Goal: Task Accomplishment & Management: Use online tool/utility

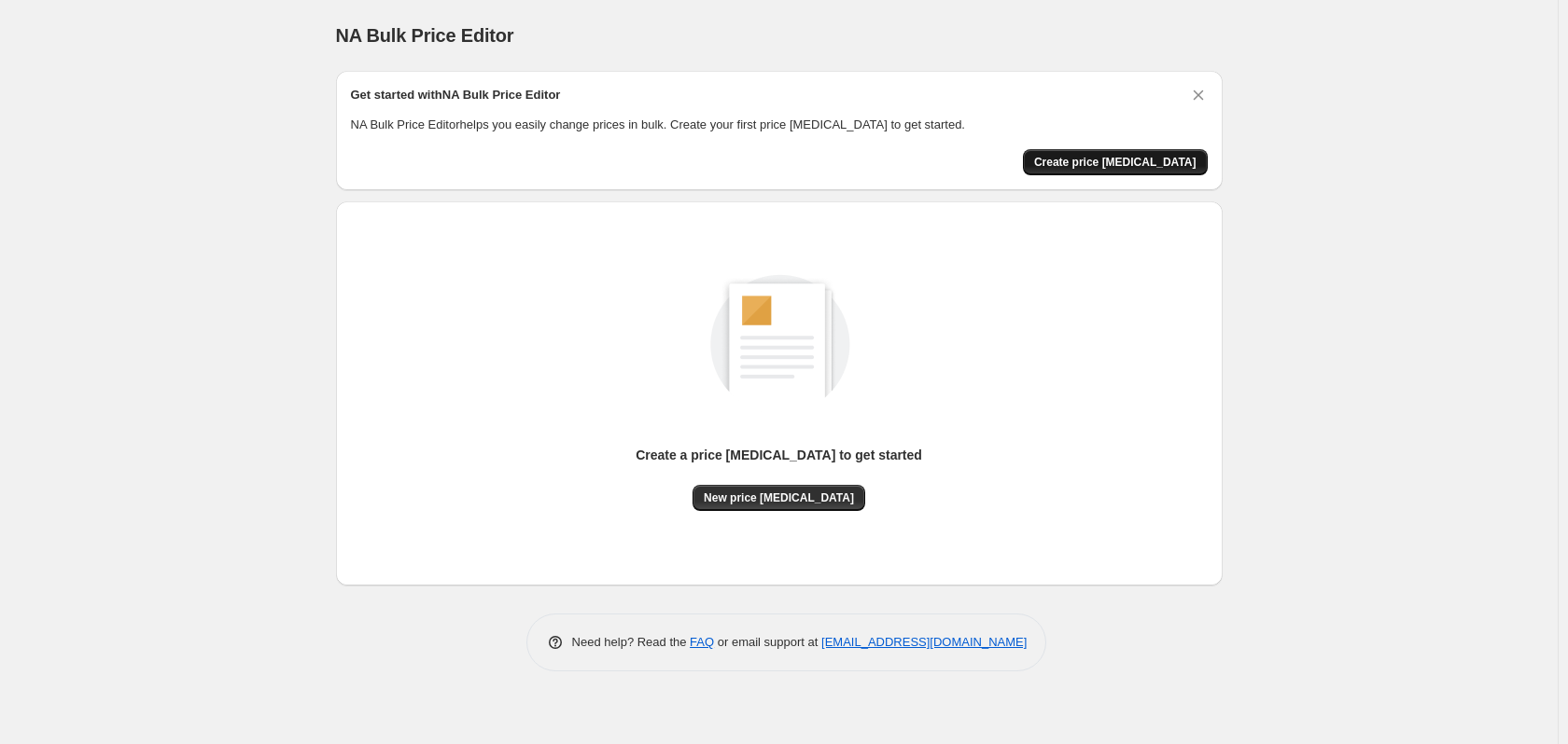
click at [1143, 171] on button "Create price change job" at bounding box center [1115, 162] width 185 height 26
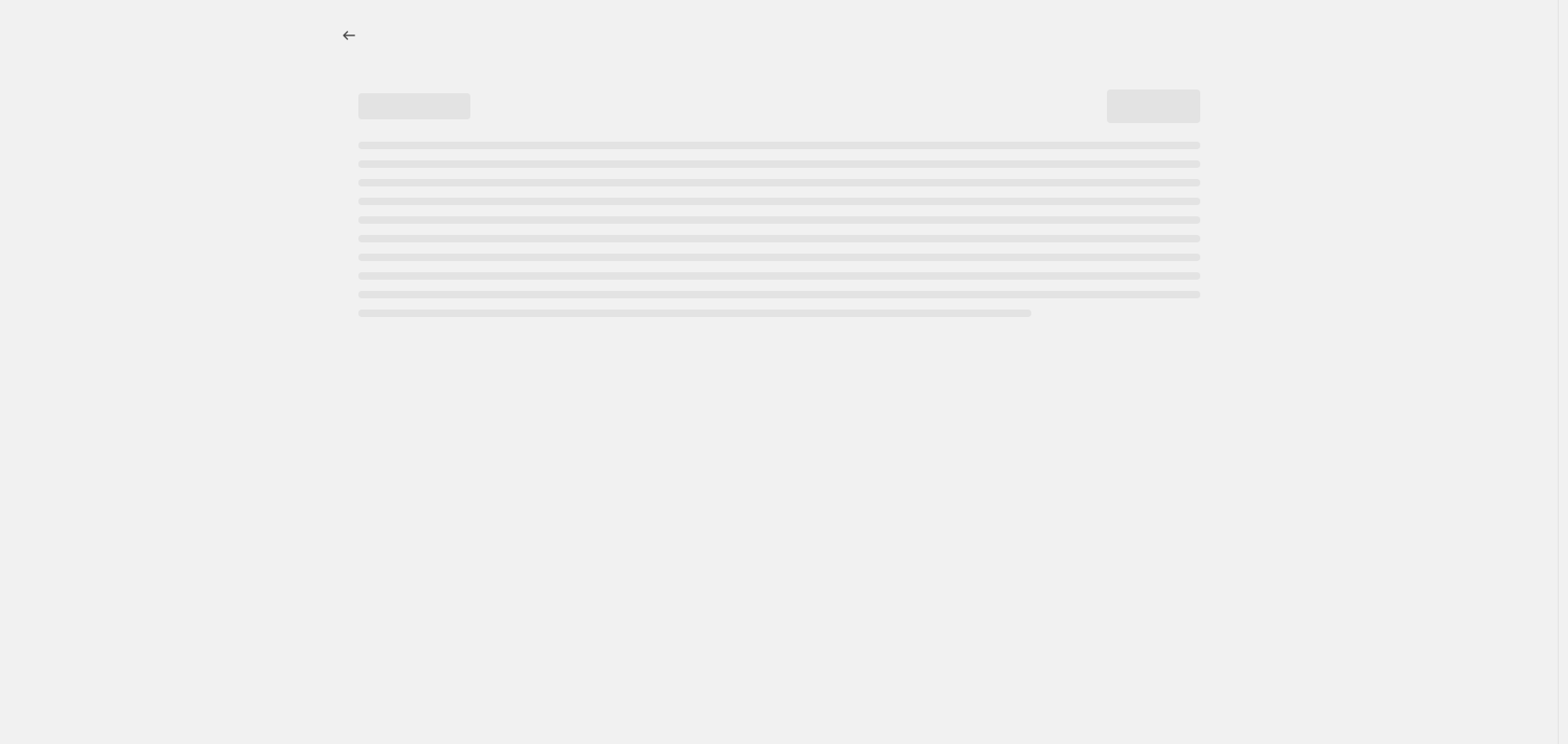
select select "percentage"
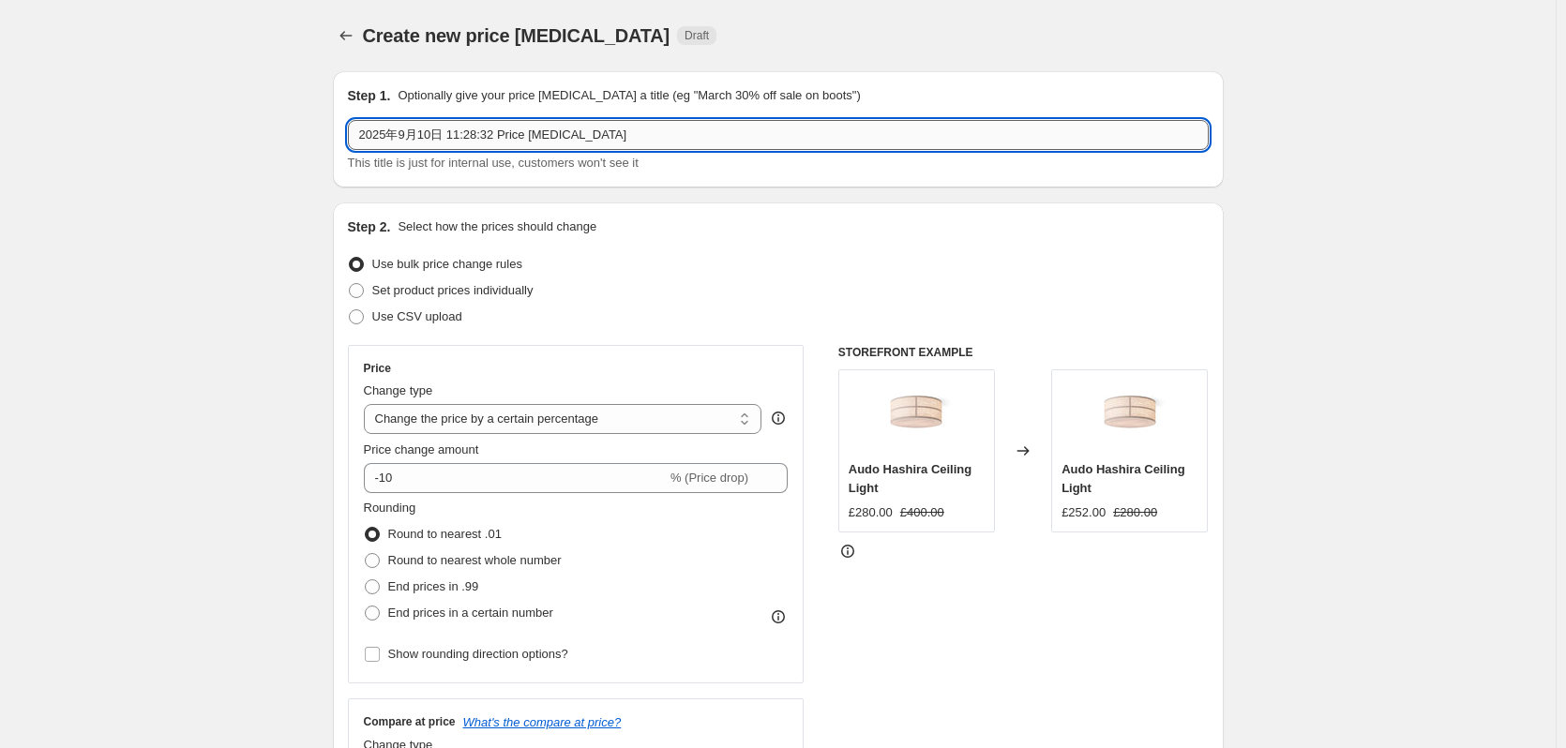
click at [614, 137] on input "2025年9月10日 11:28:32 Price change job" at bounding box center [778, 135] width 861 height 30
click at [361, 136] on input "2025年9月10日 11:28:32 Price change job" at bounding box center [778, 135] width 861 height 30
type input "1-2025年9月10日 11:28:32 Price change job"
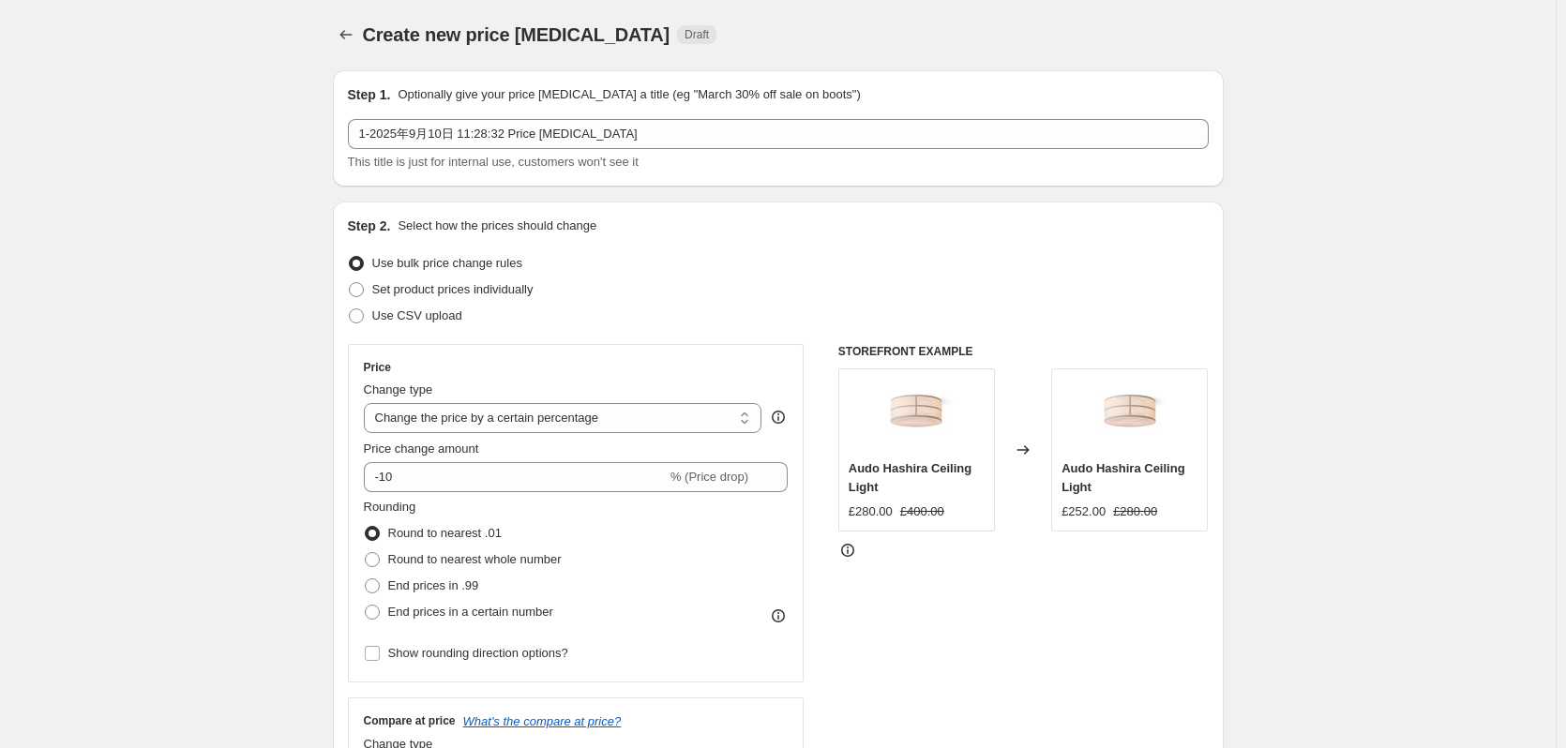
scroll to position [94, 0]
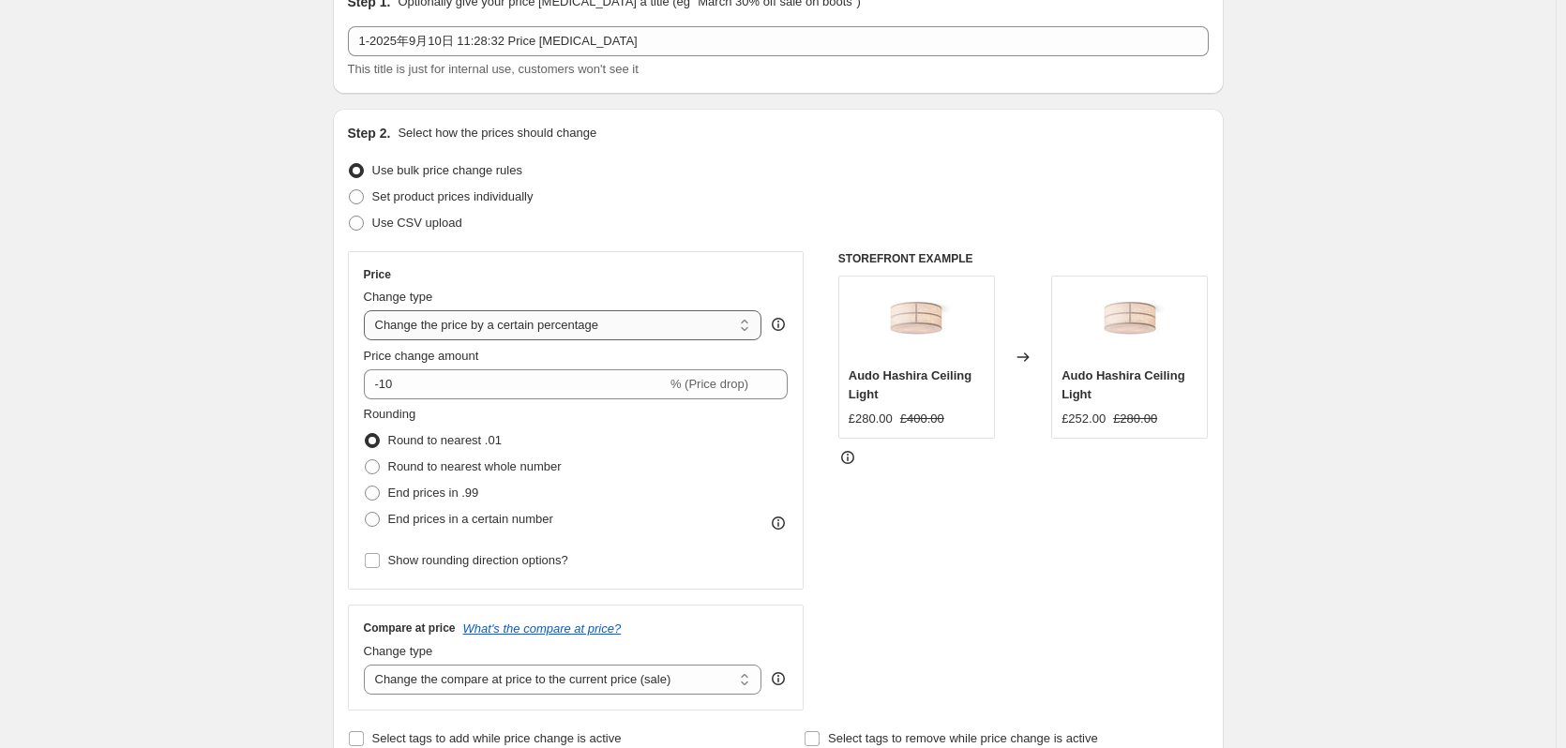
click at [641, 328] on select "Change the price to a certain amount Change the price by a certain amount Chang…" at bounding box center [563, 325] width 399 height 30
click at [639, 327] on select "Change the price to a certain amount Change the price by a certain amount Chang…" at bounding box center [563, 325] width 399 height 30
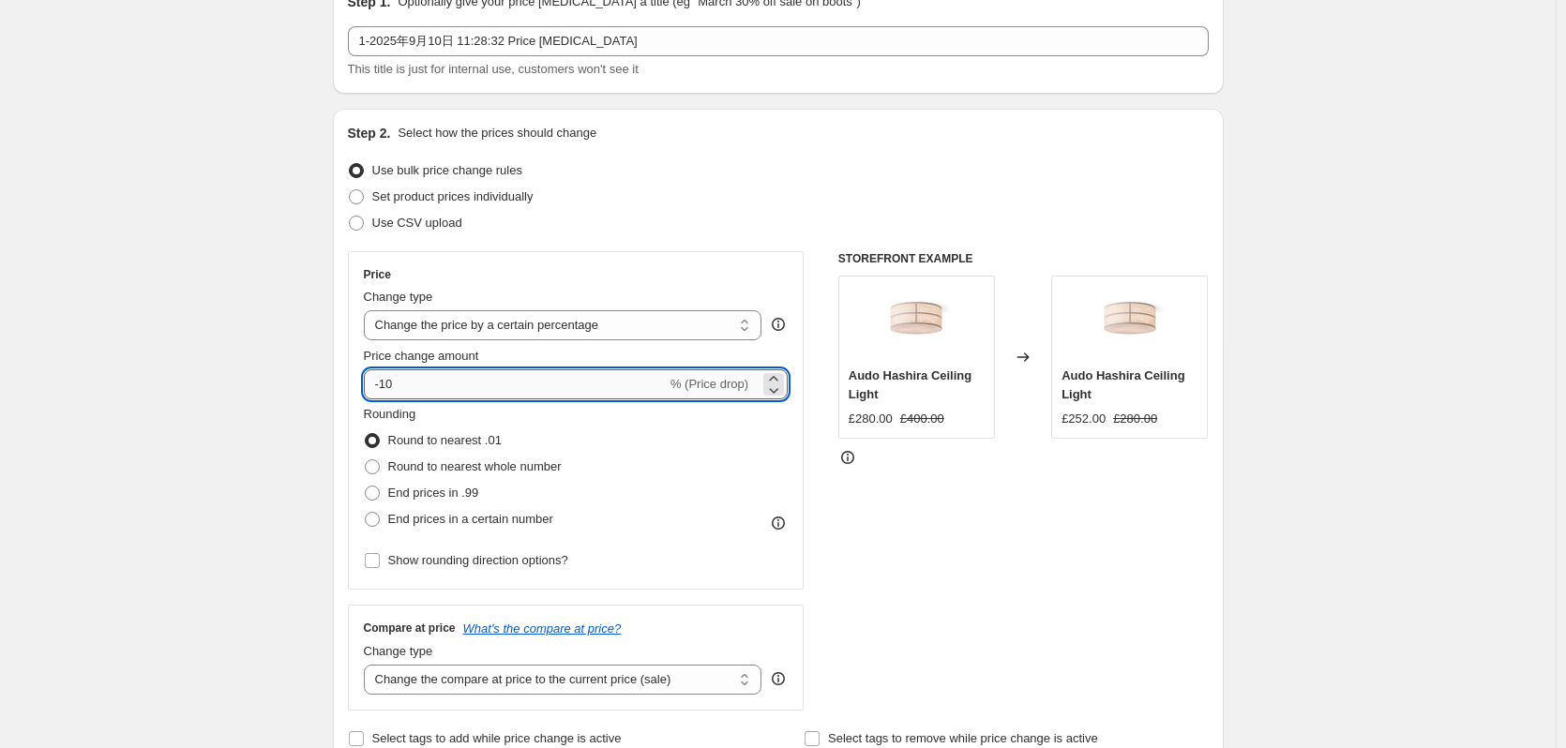
click at [583, 398] on input "-10" at bounding box center [515, 385] width 303 height 30
click at [386, 389] on input "-10" at bounding box center [515, 385] width 303 height 30
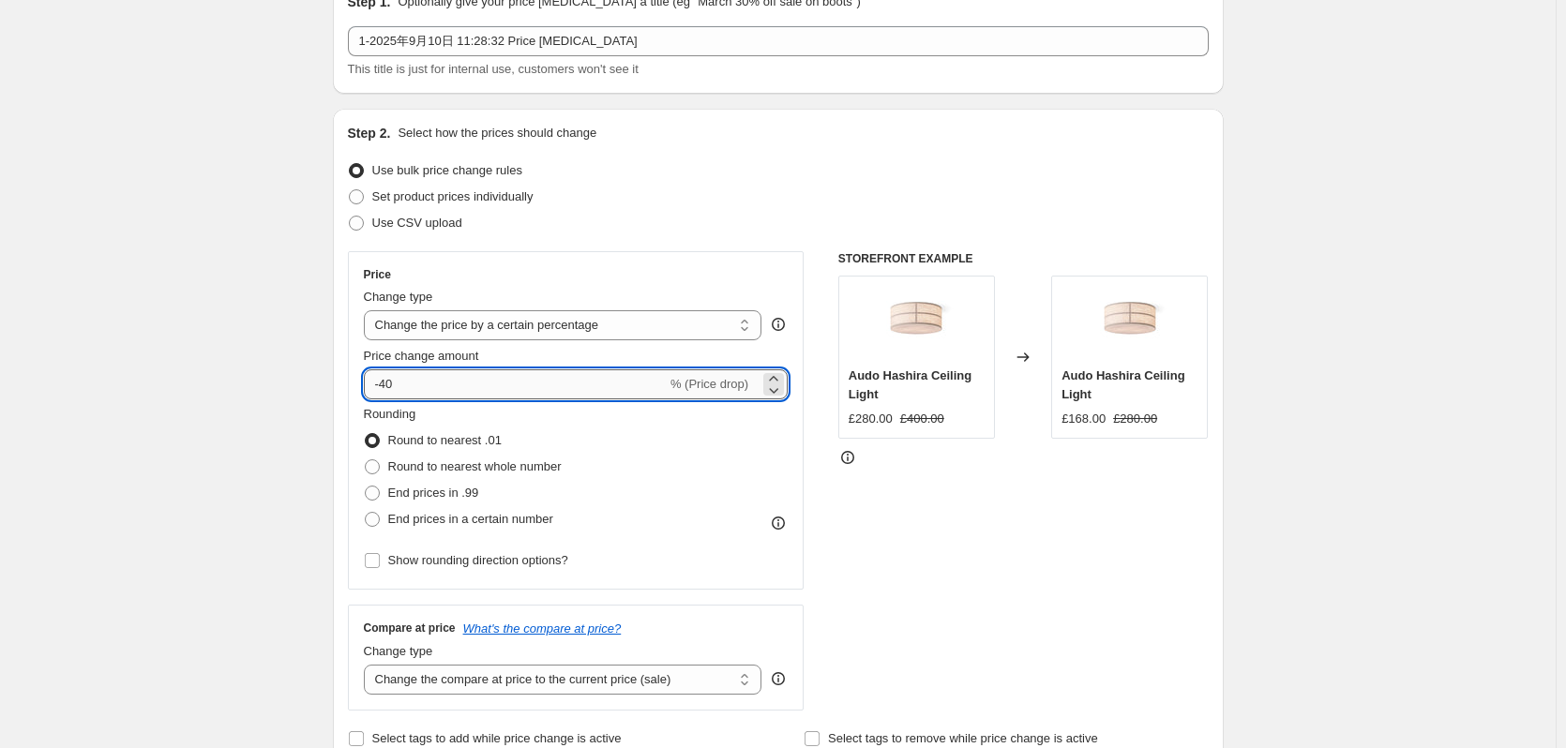
click at [533, 381] on input "-40" at bounding box center [515, 385] width 303 height 30
click at [385, 388] on input "-40" at bounding box center [515, 385] width 303 height 30
click at [781, 465] on div "Rounding Round to nearest .01 Round to nearest whole number End prices in .99 E…" at bounding box center [576, 469] width 425 height 128
click at [483, 393] on input "-50" at bounding box center [515, 385] width 303 height 30
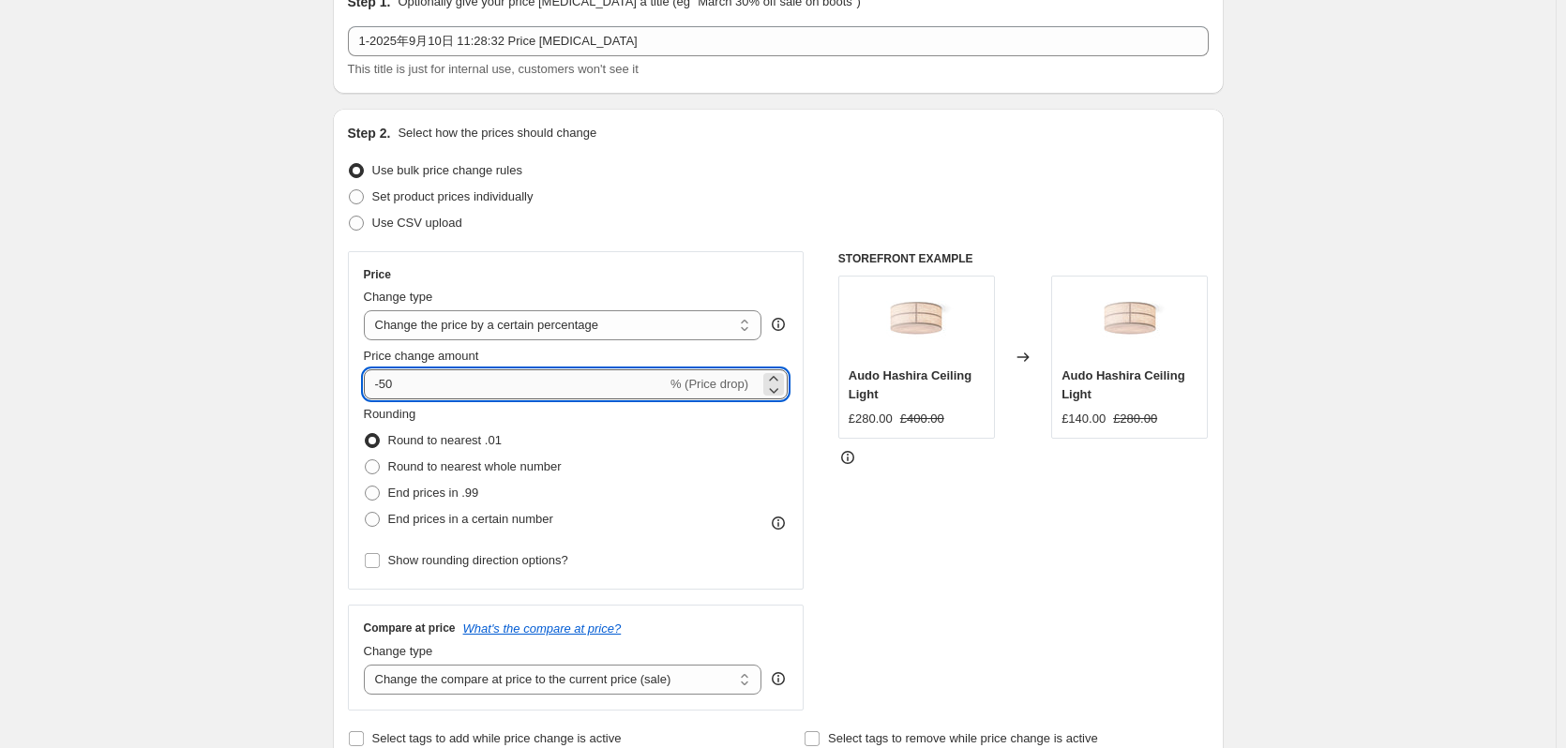
click at [483, 393] on input "-50" at bounding box center [515, 385] width 303 height 30
type input "40"
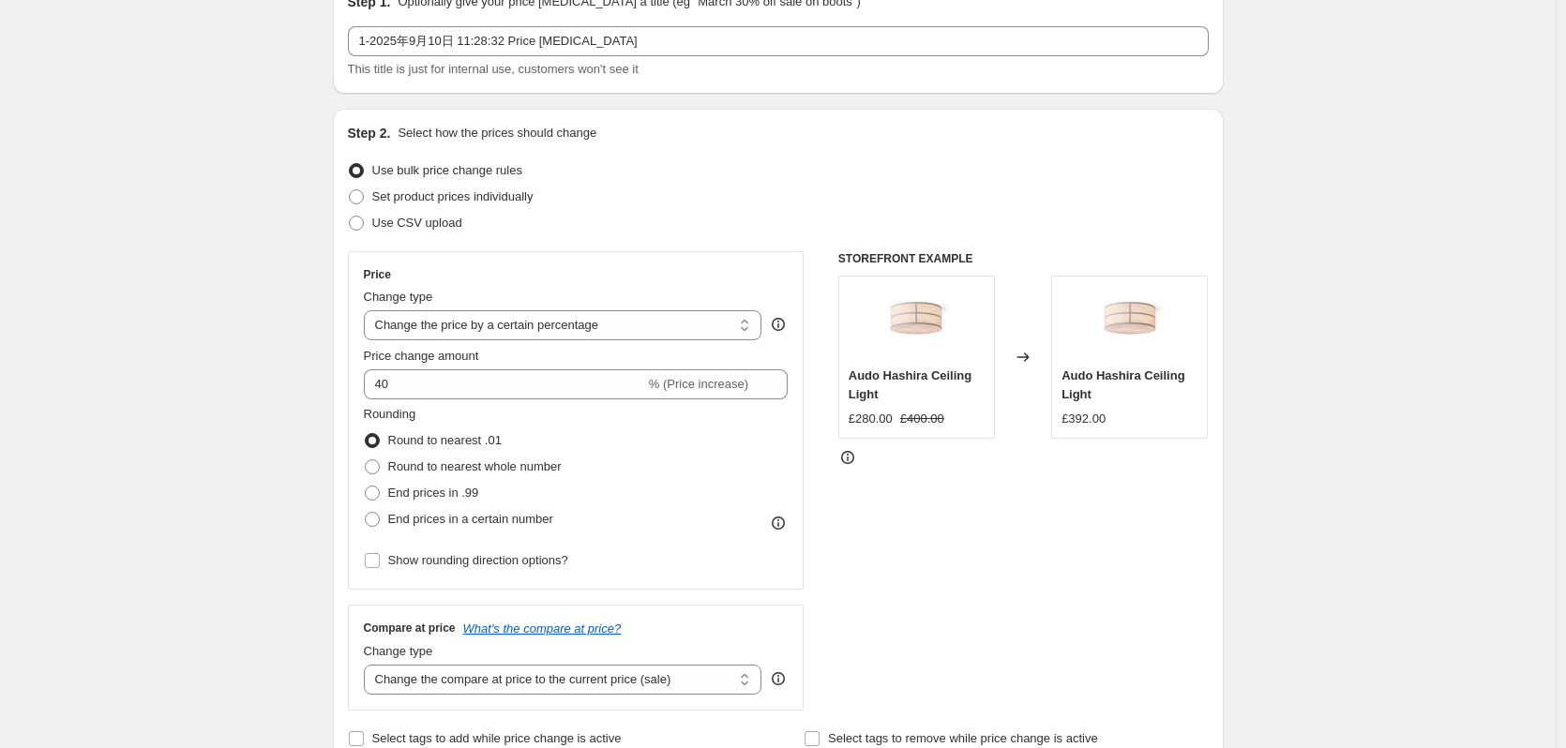
click at [715, 443] on div "Rounding Round to nearest .01 Round to nearest whole number End prices in .99 E…" at bounding box center [576, 469] width 425 height 128
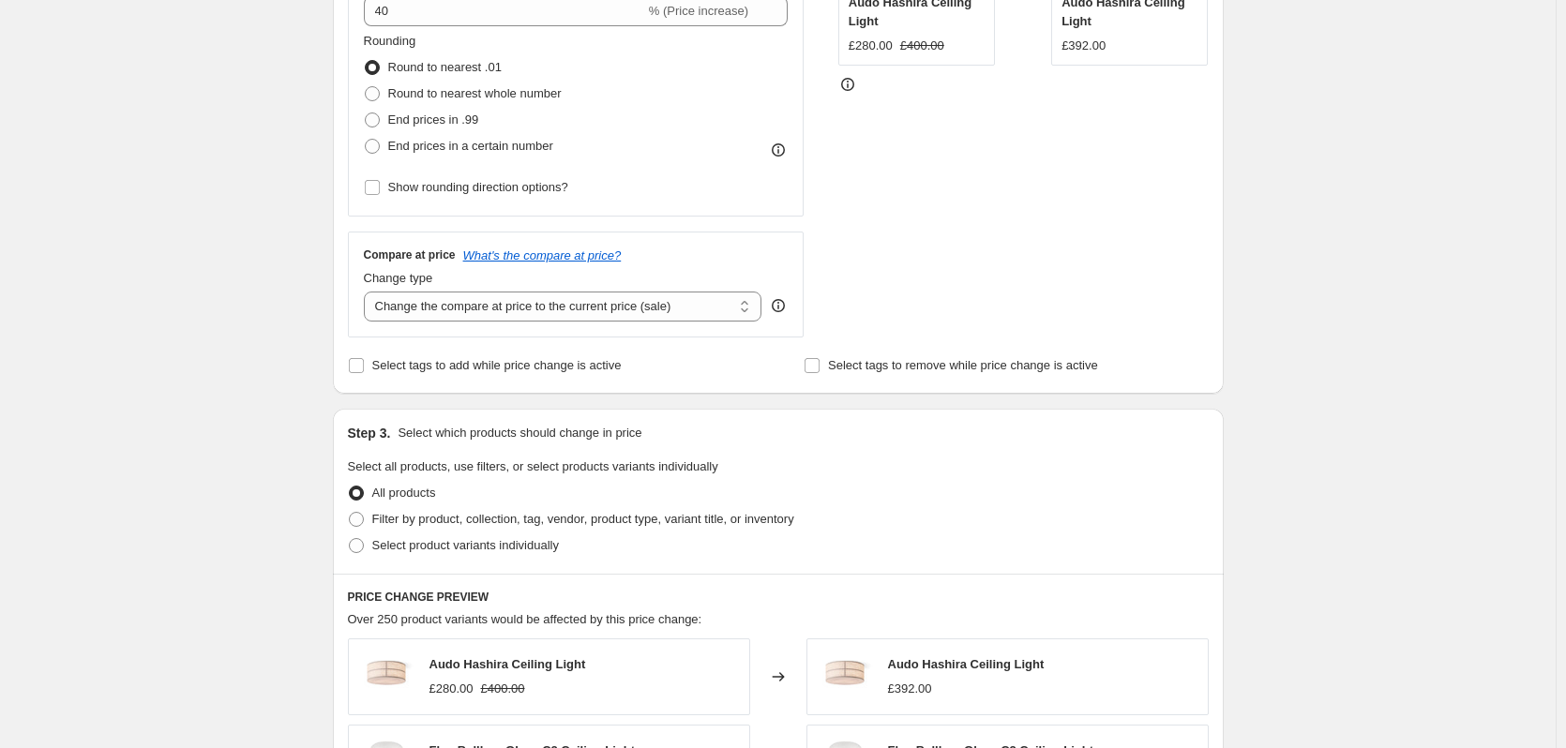
scroll to position [469, 0]
click at [668, 305] on select "Change the compare at price to the current price (sale) Change the compare at p…" at bounding box center [563, 305] width 399 height 30
click at [1314, 283] on div "Create new price change job. This page is ready Create new price change job Dra…" at bounding box center [778, 468] width 1556 height 1875
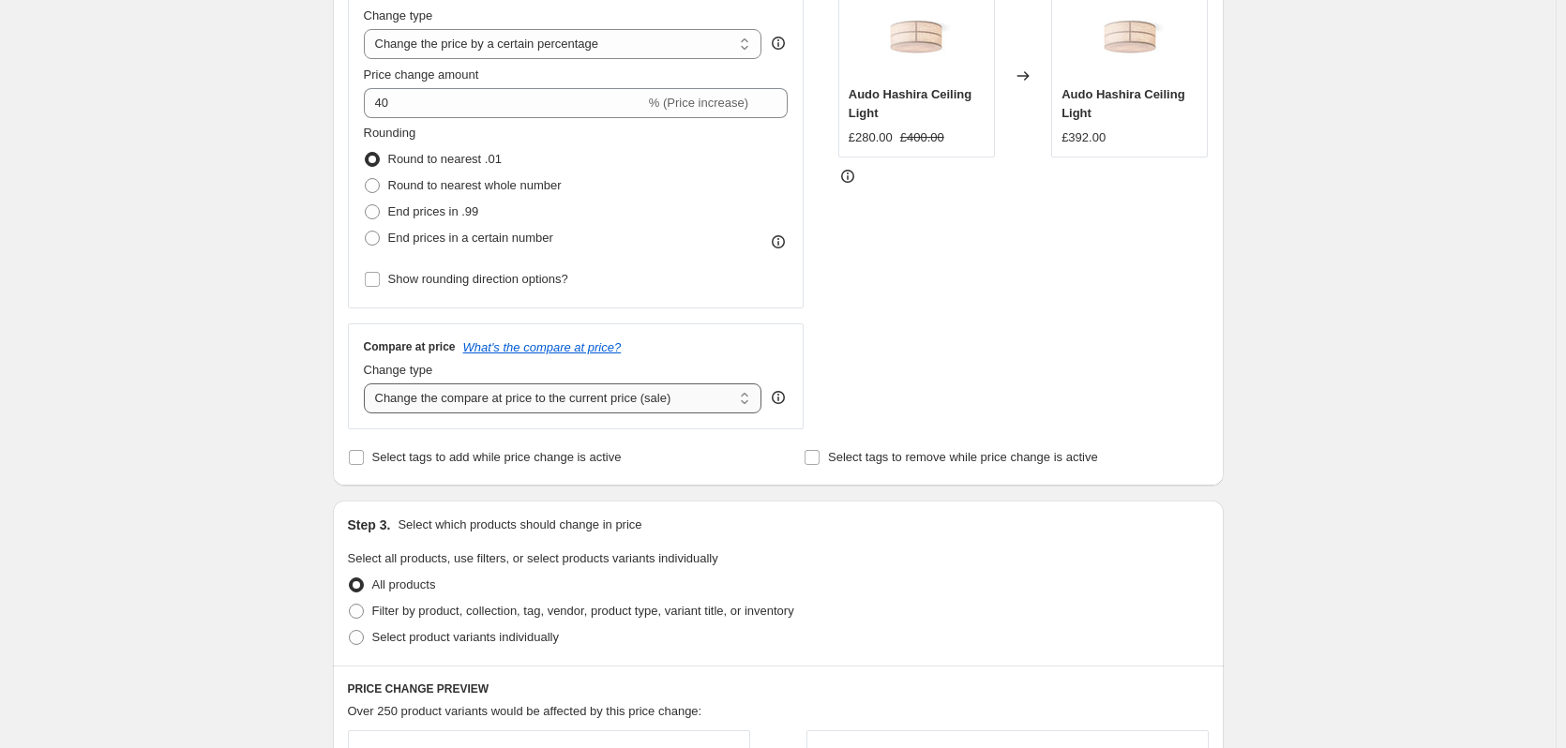
click at [666, 395] on select "Change the compare at price to the current price (sale) Change the compare at p…" at bounding box center [563, 399] width 399 height 30
click at [688, 406] on select "Change the compare at price to the current price (sale) Change the compare at p…" at bounding box center [563, 399] width 399 height 30
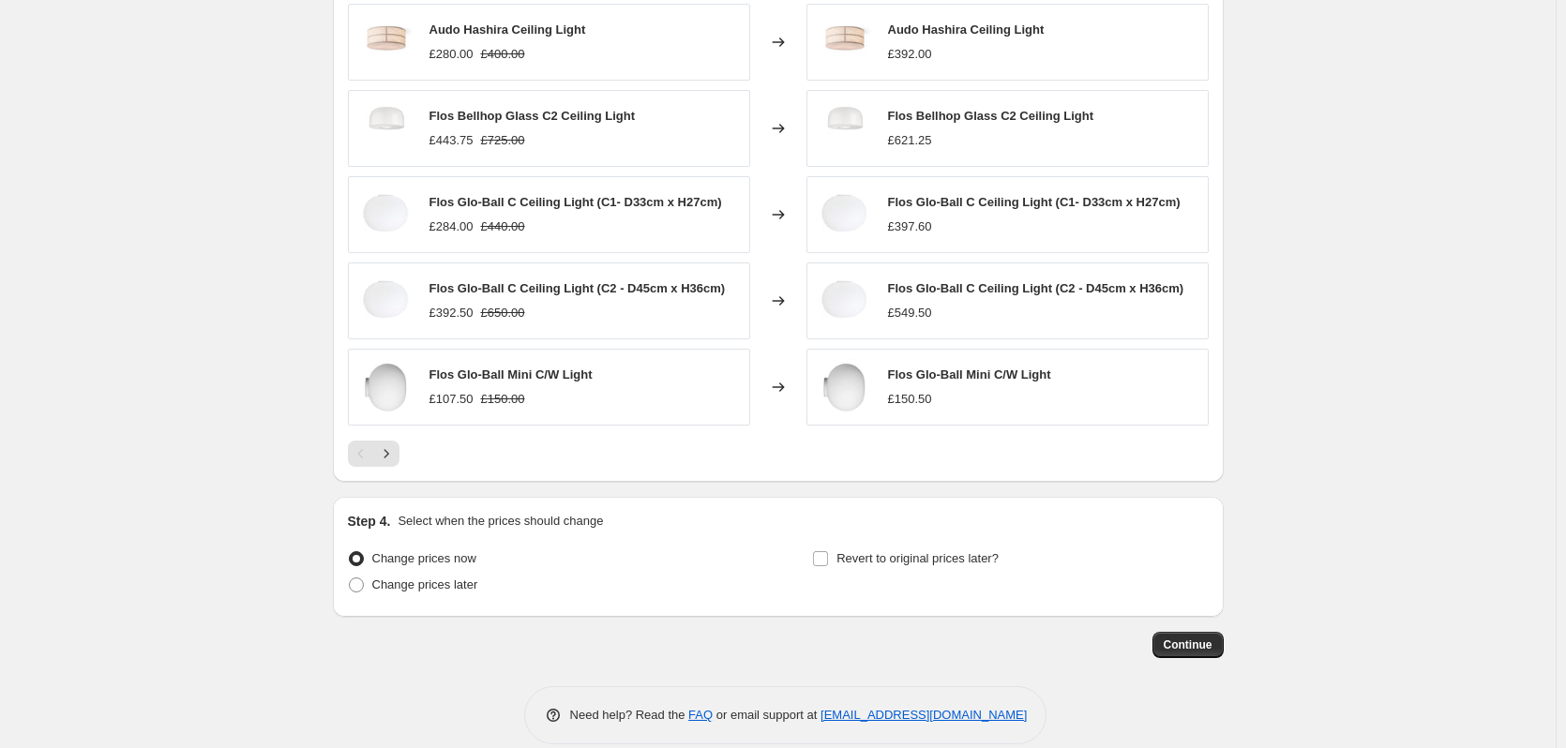
scroll to position [1127, 0]
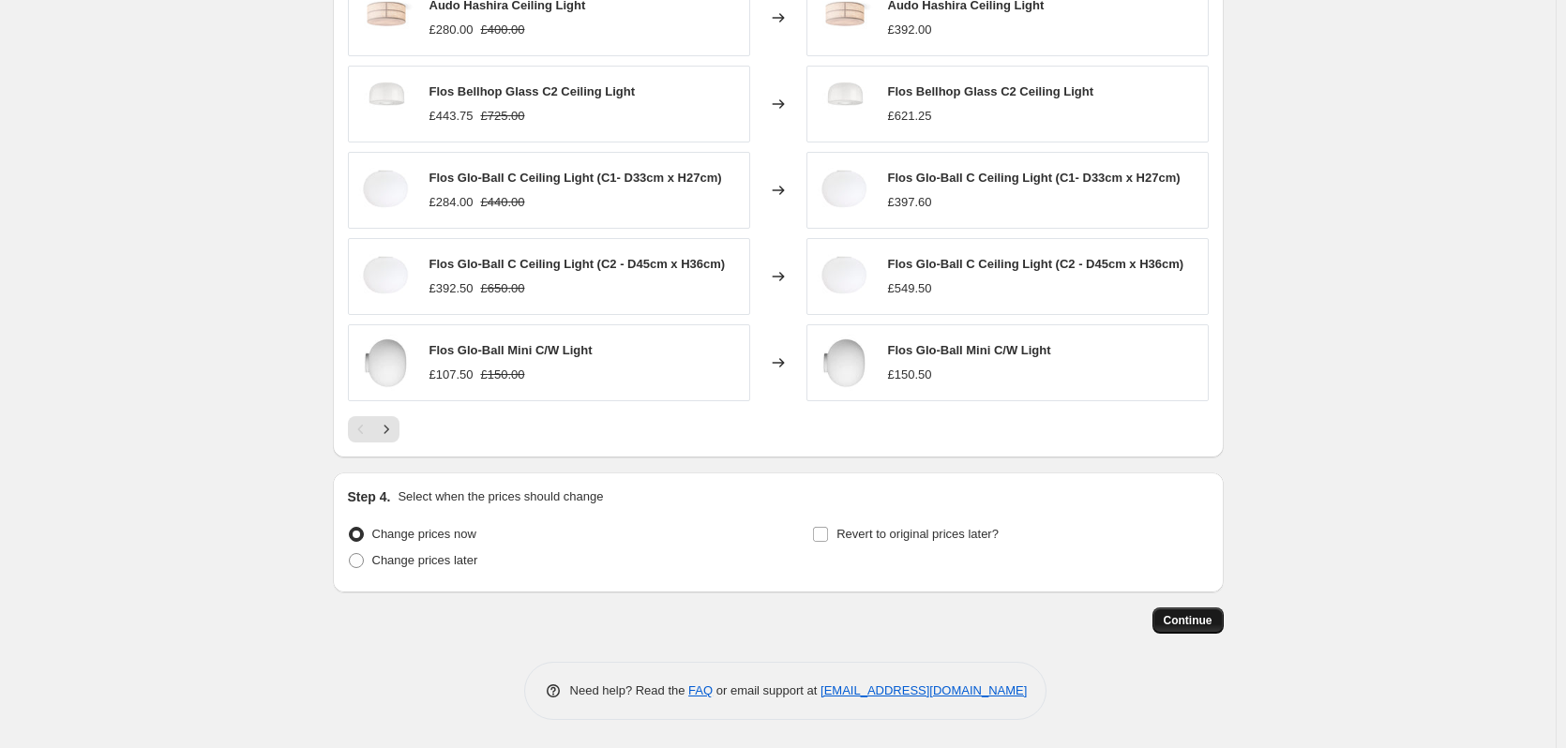
click at [1159, 618] on button "Continue" at bounding box center [1188, 621] width 71 height 26
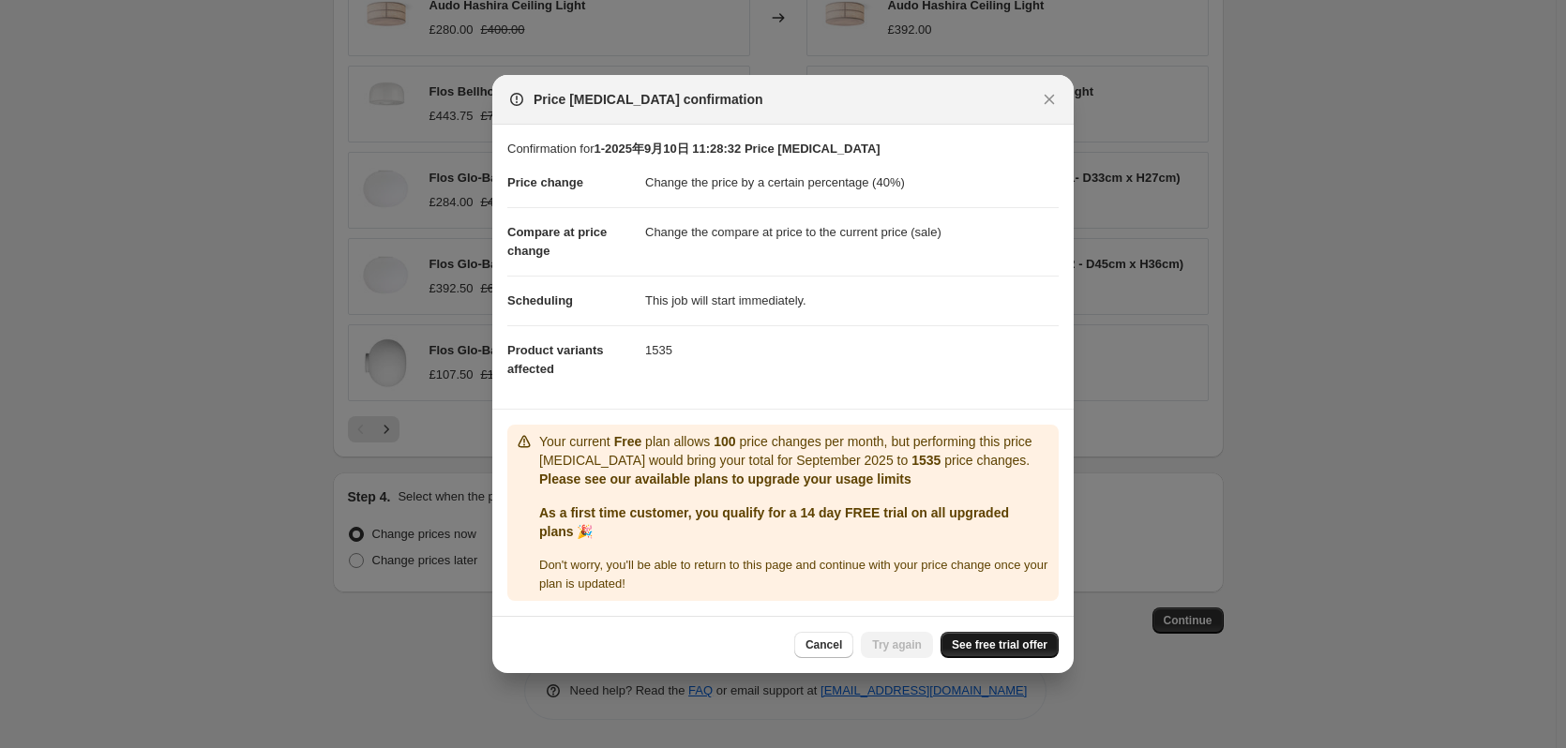
click at [995, 646] on span "See free trial offer" at bounding box center [1000, 645] width 96 height 15
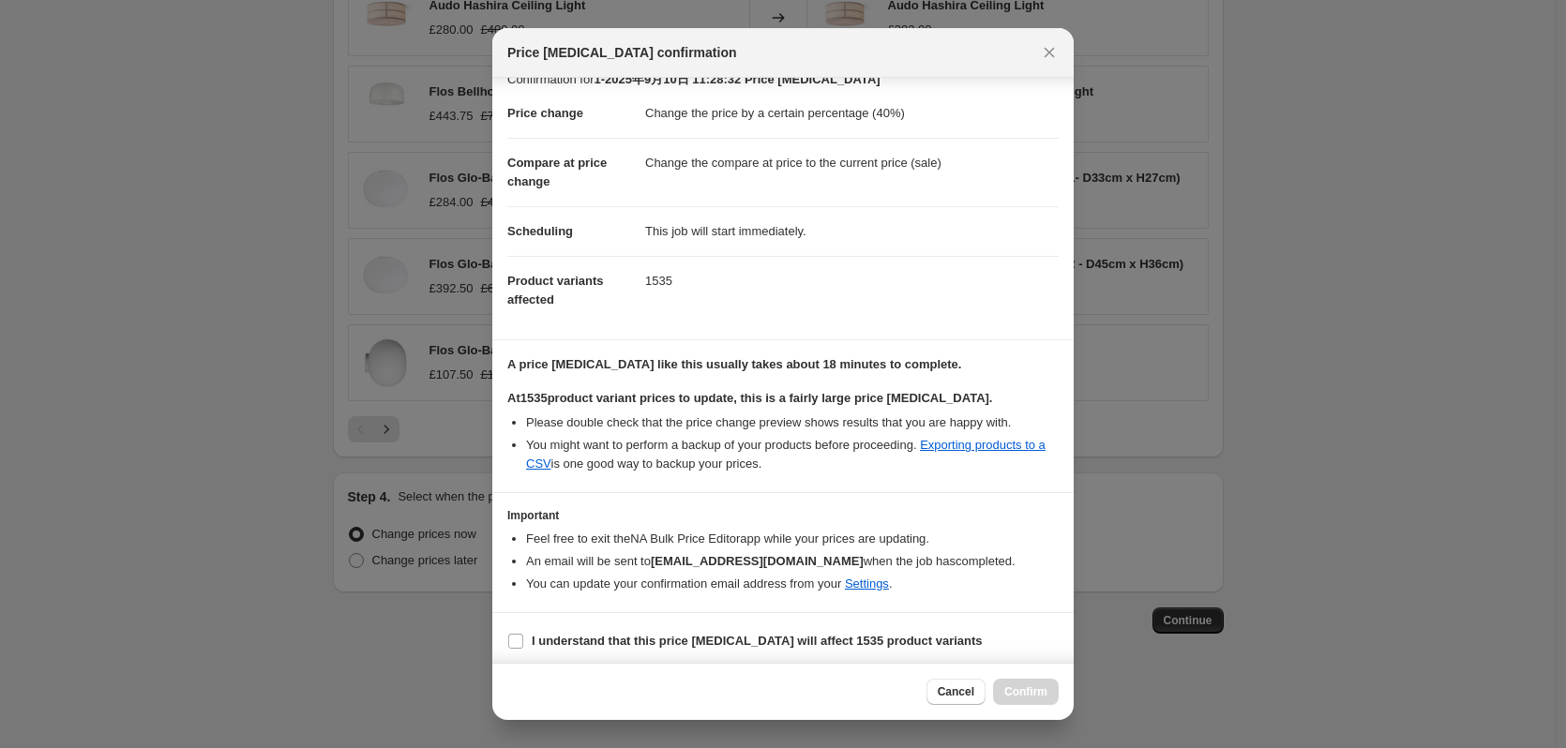
scroll to position [29, 0]
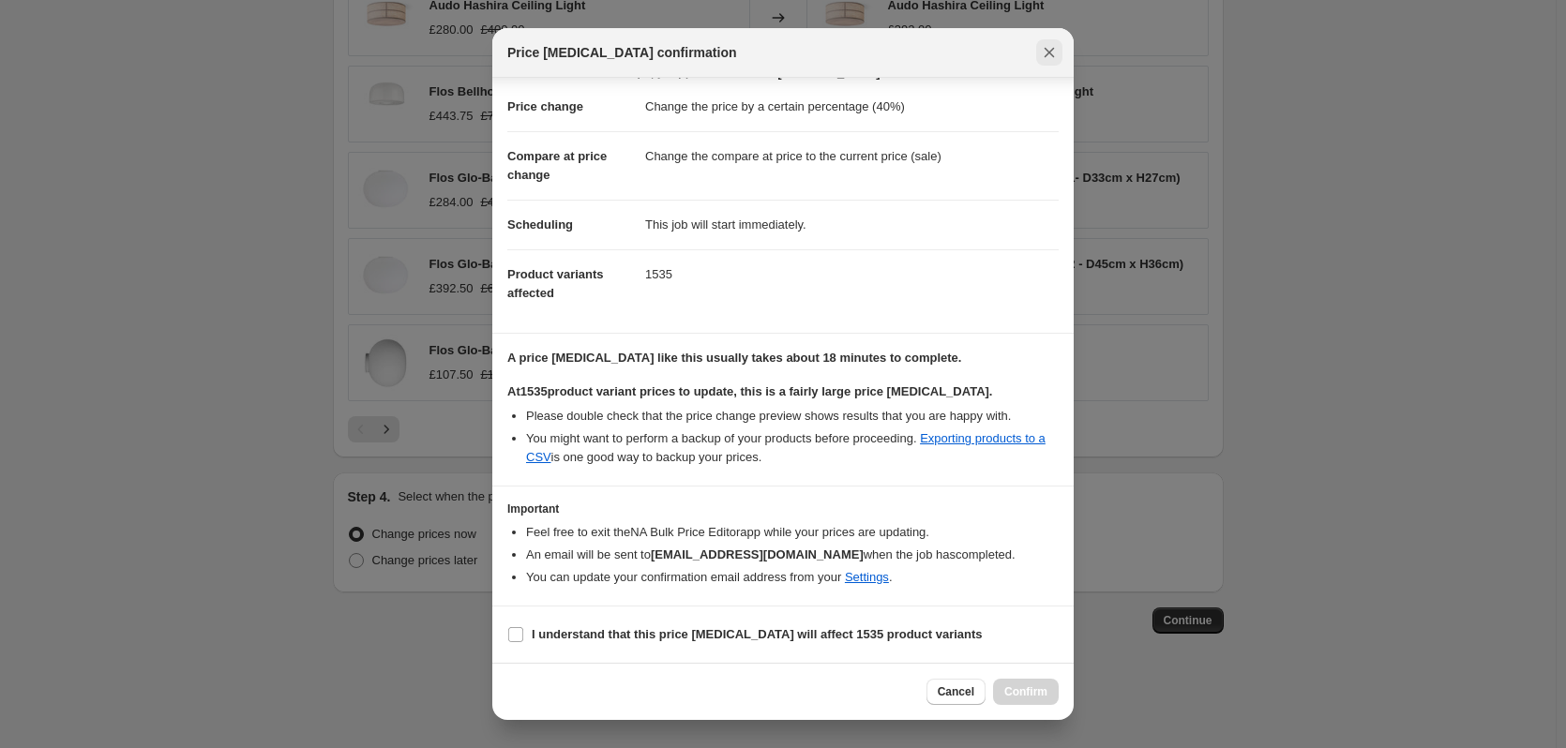
click at [1049, 53] on icon "Close" at bounding box center [1050, 53] width 10 height 10
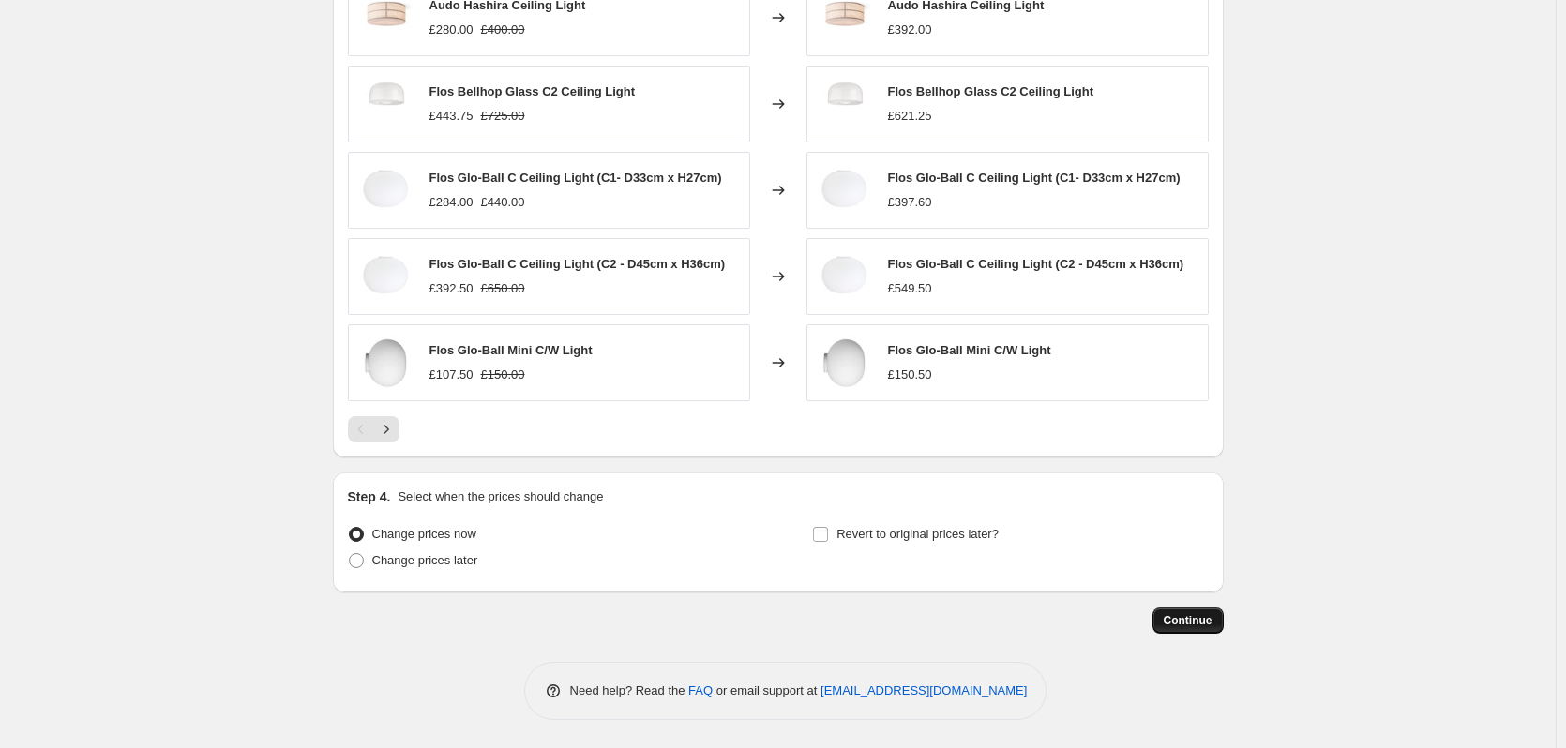
click at [1195, 616] on span "Continue" at bounding box center [1188, 620] width 49 height 15
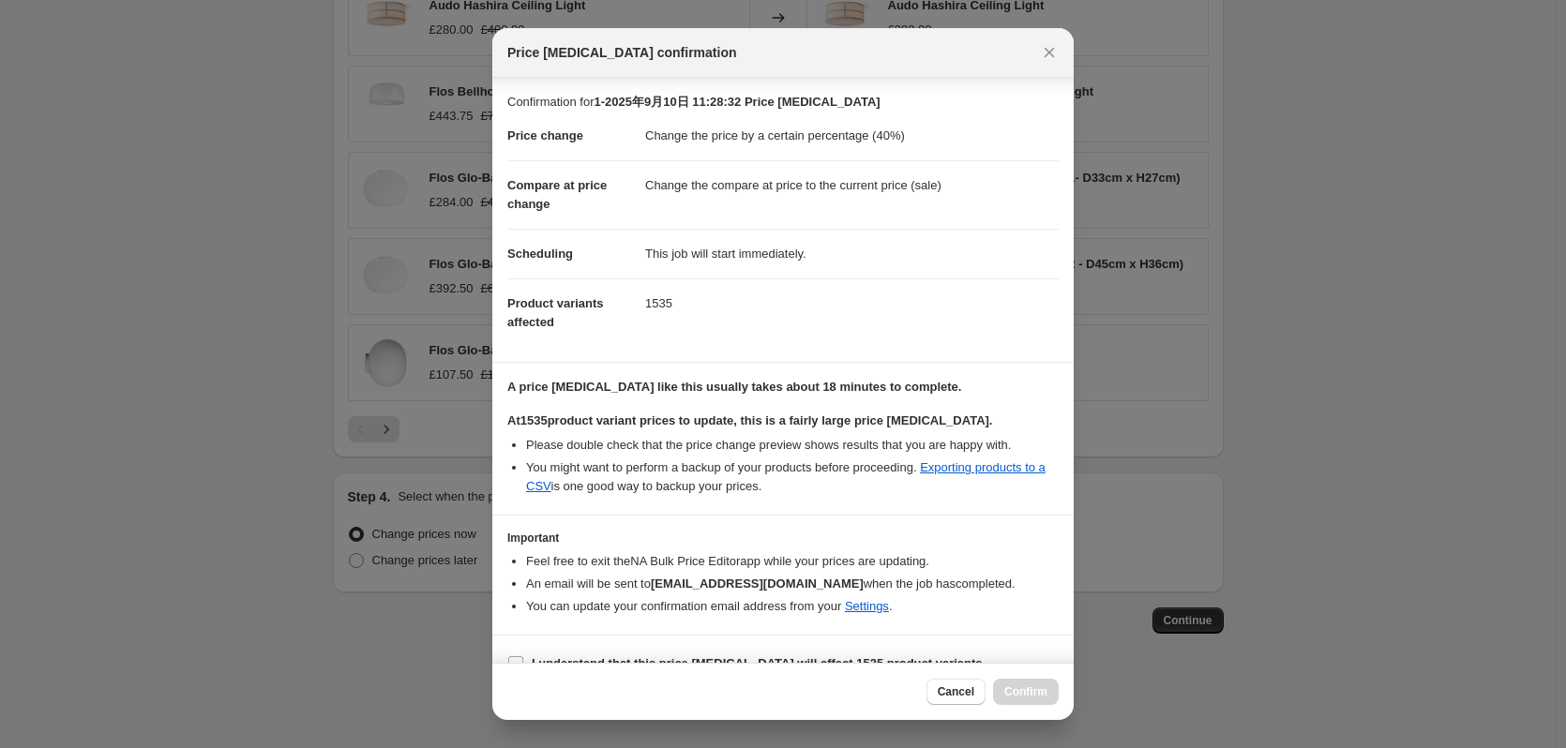
scroll to position [29, 0]
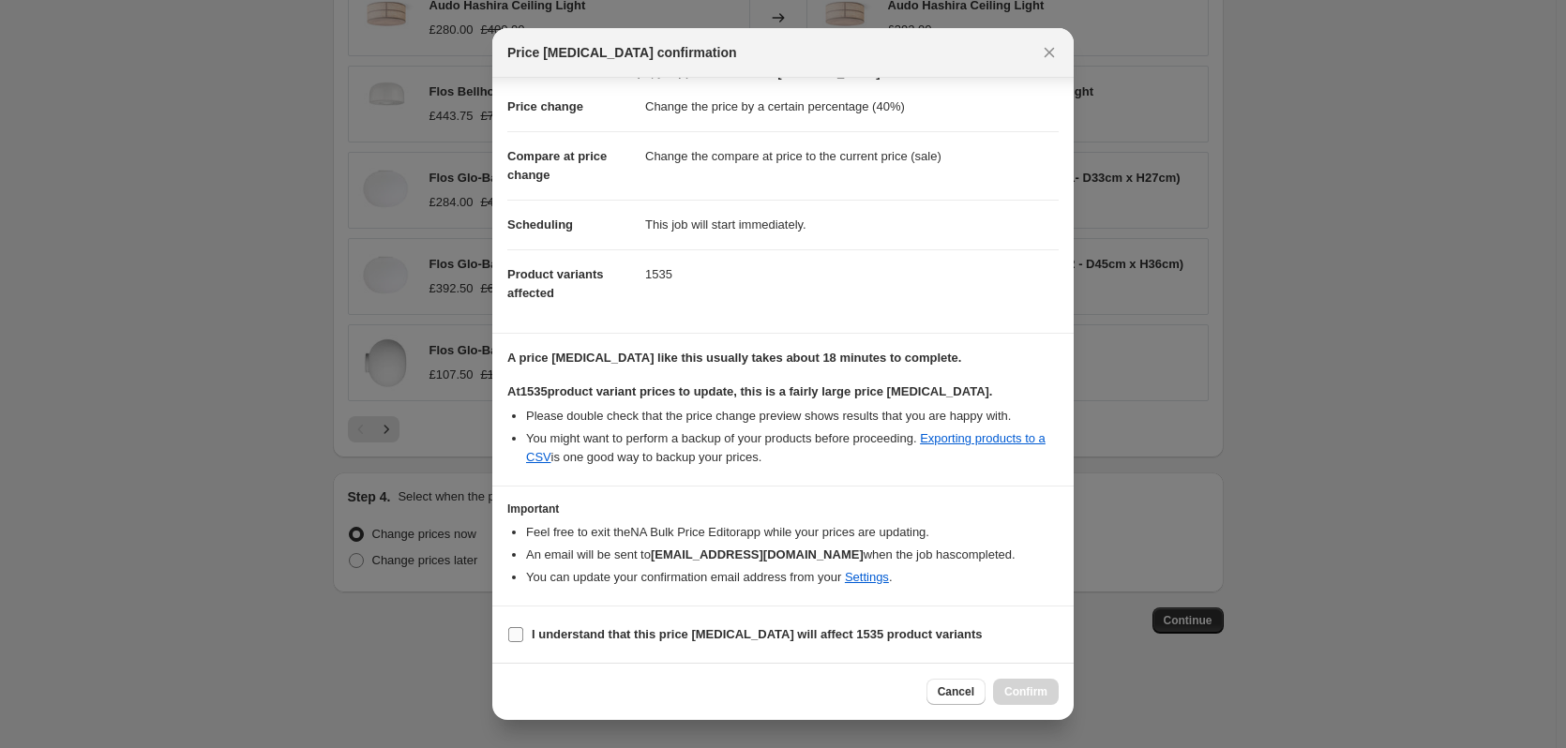
click at [598, 640] on b "I understand that this price change job will affect 1535 product variants" at bounding box center [757, 634] width 451 height 14
click at [523, 640] on input "I understand that this price change job will affect 1535 product variants" at bounding box center [515, 634] width 15 height 15
checkbox input "true"
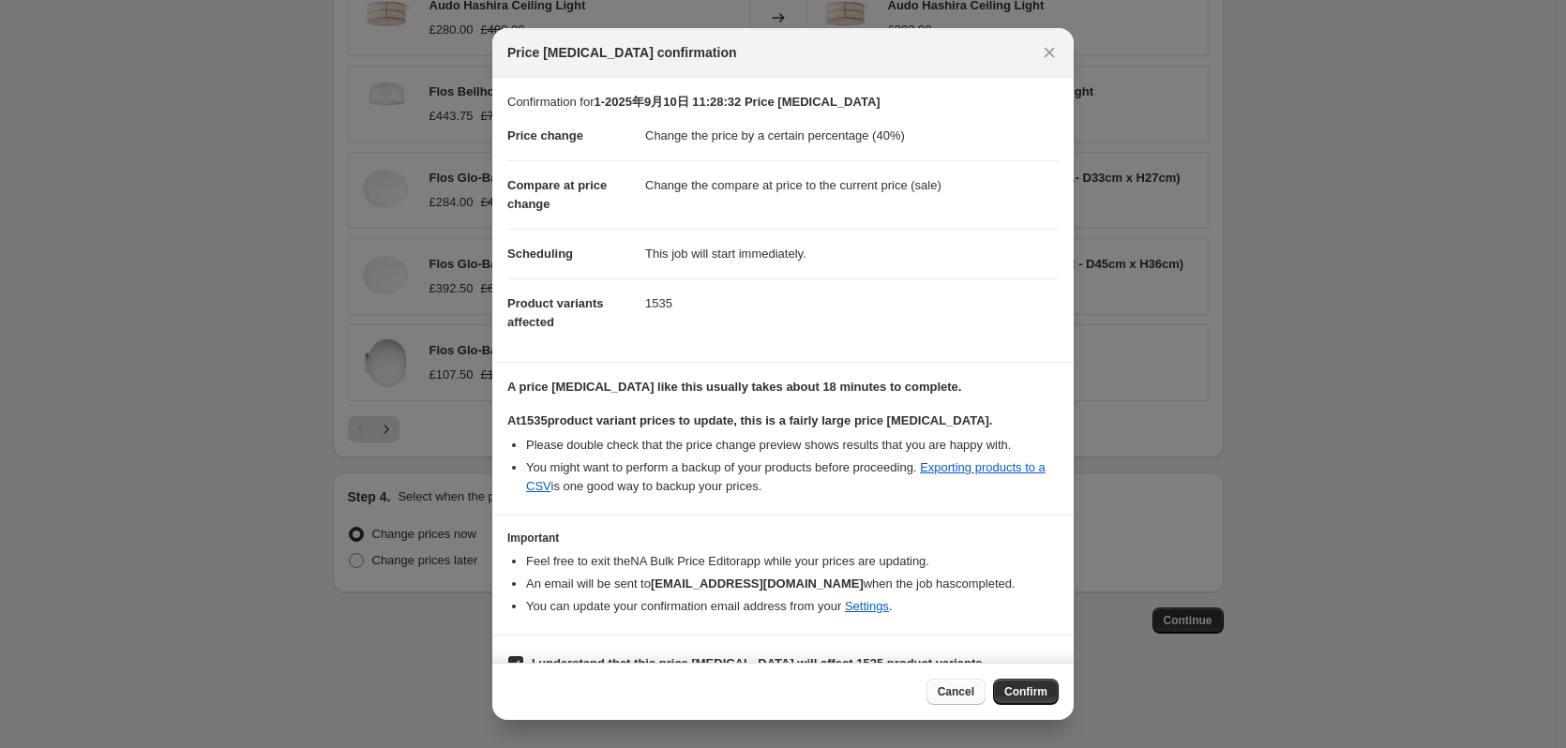
click at [954, 689] on span "Cancel" at bounding box center [956, 692] width 37 height 15
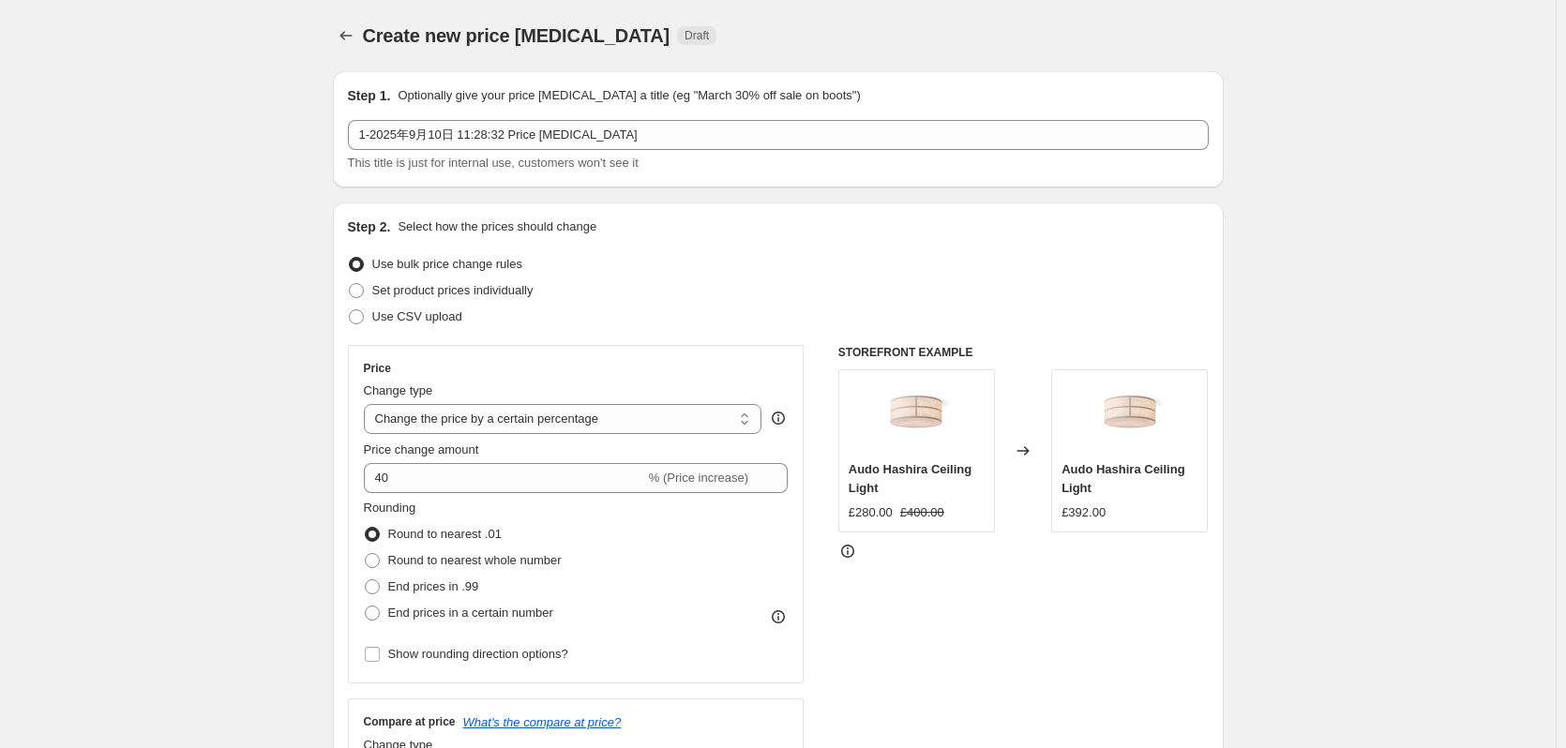
click at [464, 460] on div "Price change amount 40 % (Price increase)" at bounding box center [576, 467] width 425 height 53
click at [457, 472] on input "40" at bounding box center [504, 478] width 281 height 30
click at [453, 477] on input "40" at bounding box center [504, 478] width 281 height 30
click at [413, 486] on input "40" at bounding box center [504, 478] width 281 height 30
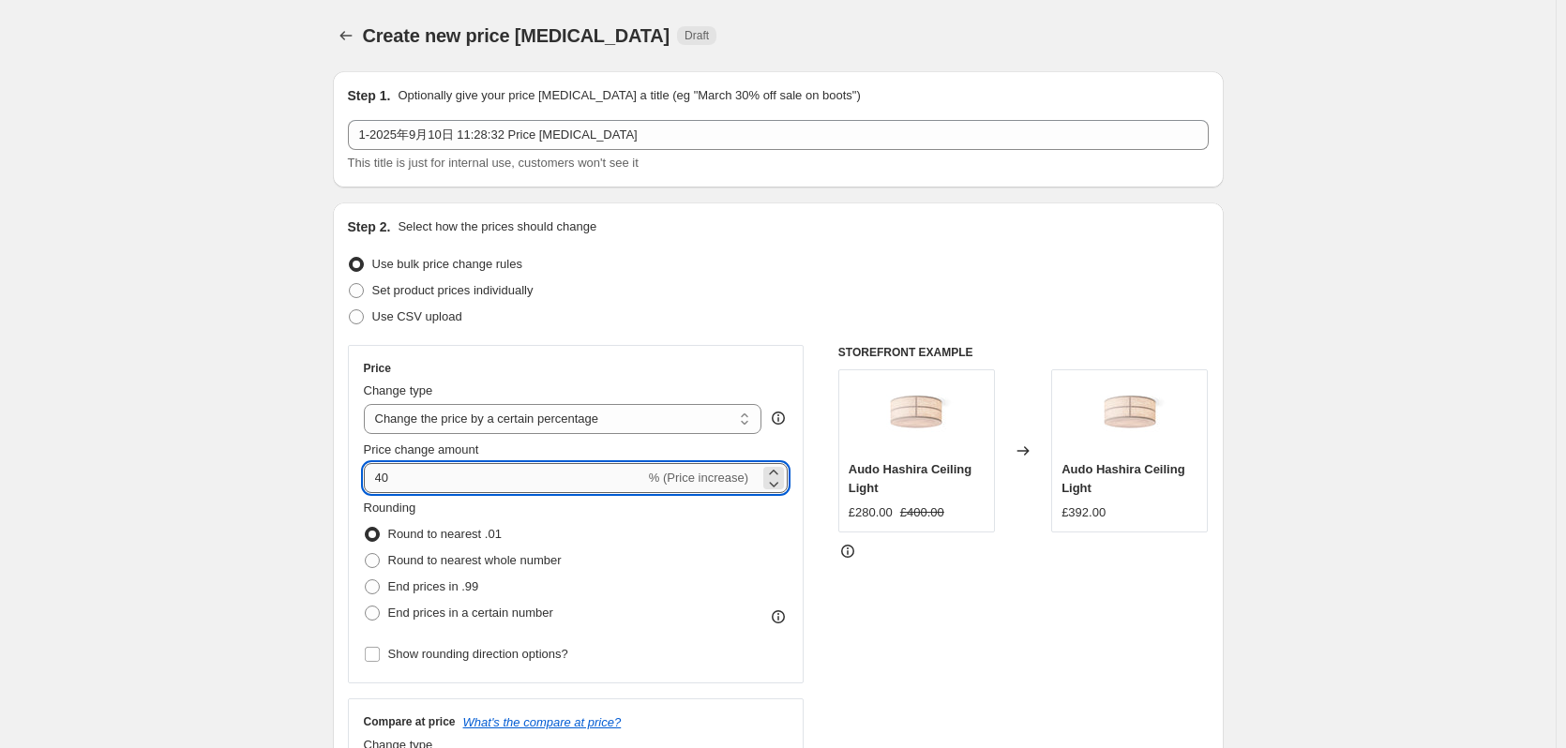
click at [413, 486] on input "40" at bounding box center [504, 478] width 281 height 30
click at [477, 477] on input "50" at bounding box center [504, 478] width 281 height 30
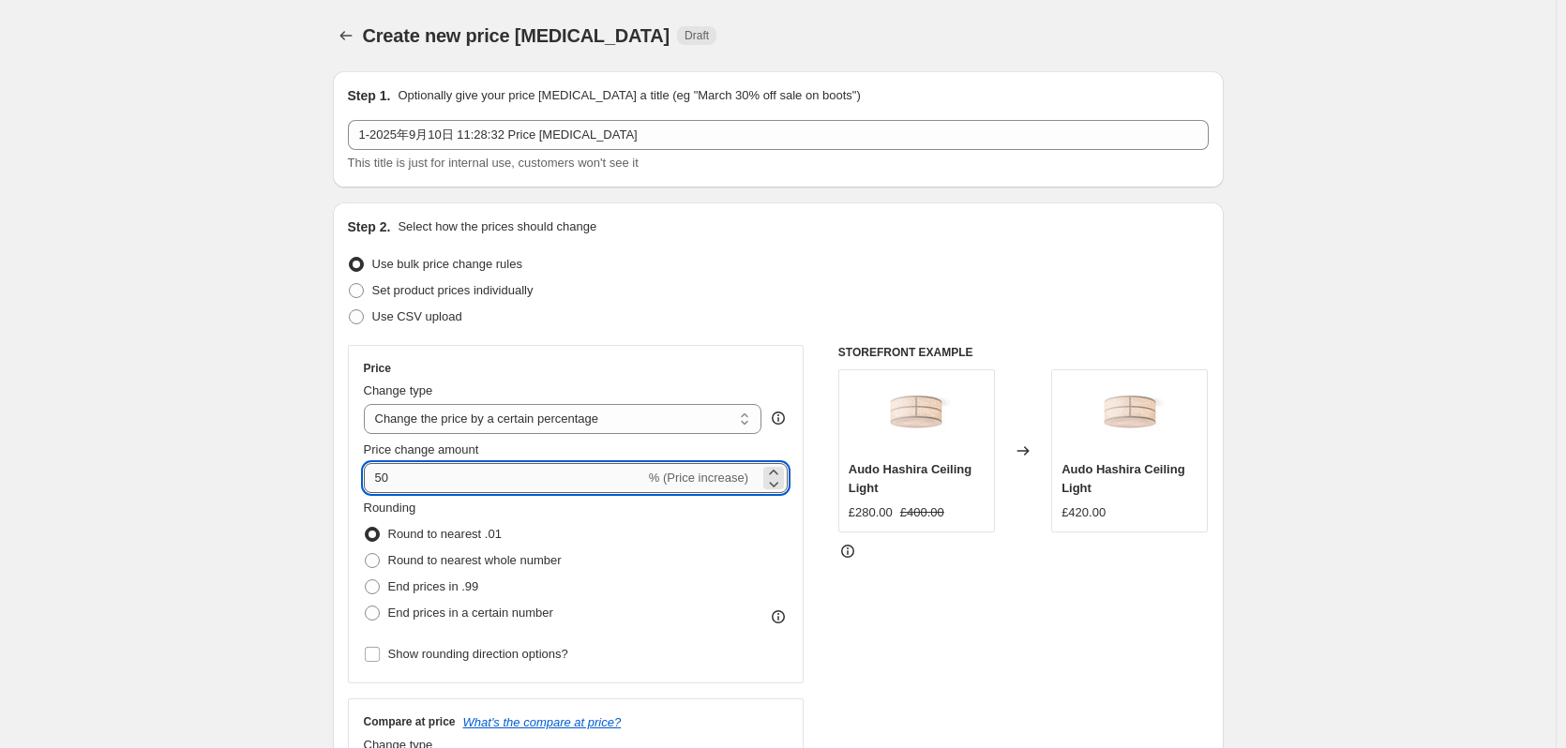
click at [477, 477] on input "50" at bounding box center [504, 478] width 281 height 30
click at [406, 483] on input "50" at bounding box center [504, 478] width 281 height 30
drag, startPoint x: 389, startPoint y: 482, endPoint x: 379, endPoint y: 482, distance: 10.3
click at [379, 482] on input "50" at bounding box center [504, 478] width 281 height 30
click at [420, 482] on input "50" at bounding box center [504, 478] width 281 height 30
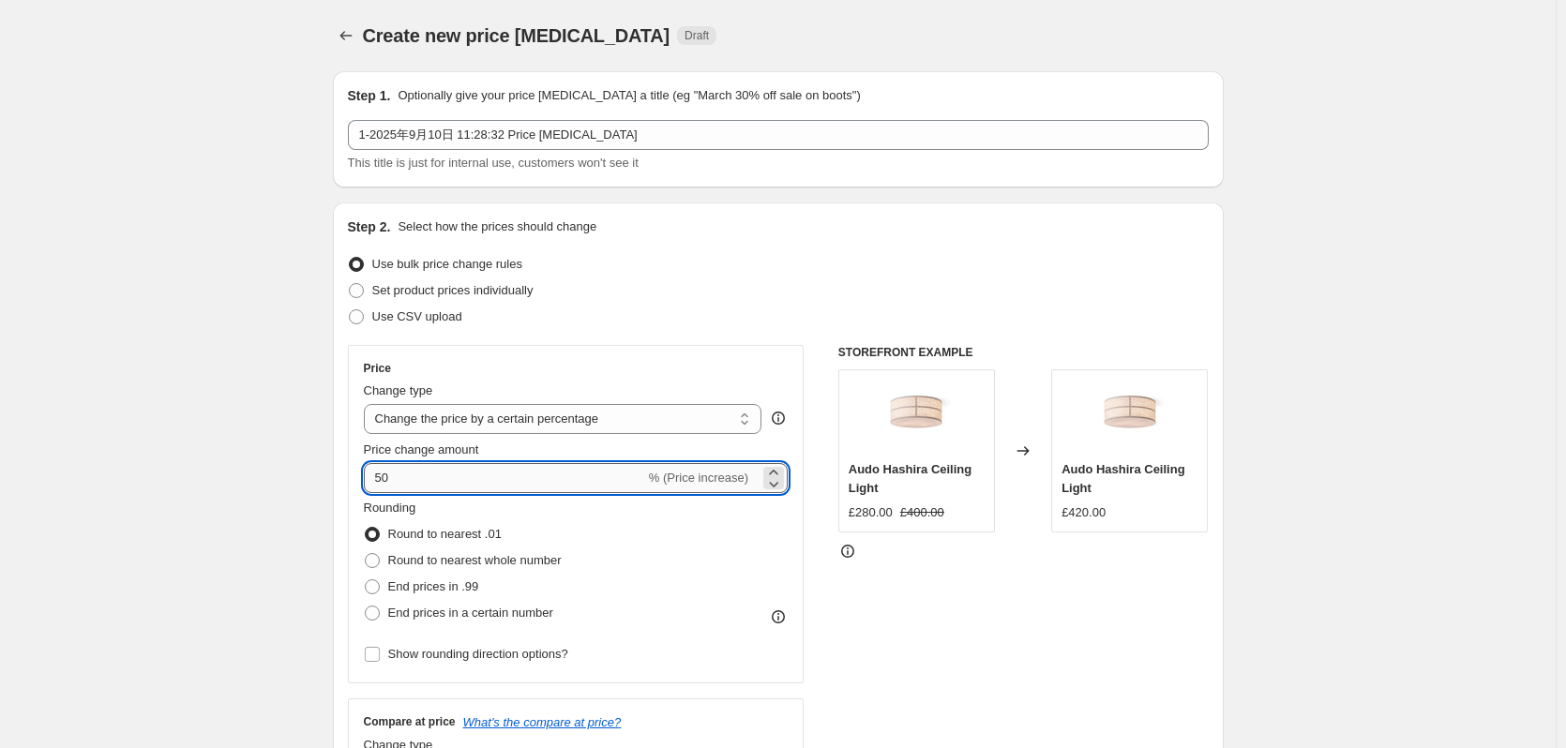
drag, startPoint x: 396, startPoint y: 482, endPoint x: 376, endPoint y: 482, distance: 19.7
click at [376, 482] on input "50" at bounding box center [504, 478] width 281 height 30
click at [415, 482] on input "50" at bounding box center [504, 478] width 281 height 30
click at [381, 481] on input "50" at bounding box center [504, 478] width 281 height 30
click at [432, 481] on input "50" at bounding box center [504, 478] width 281 height 30
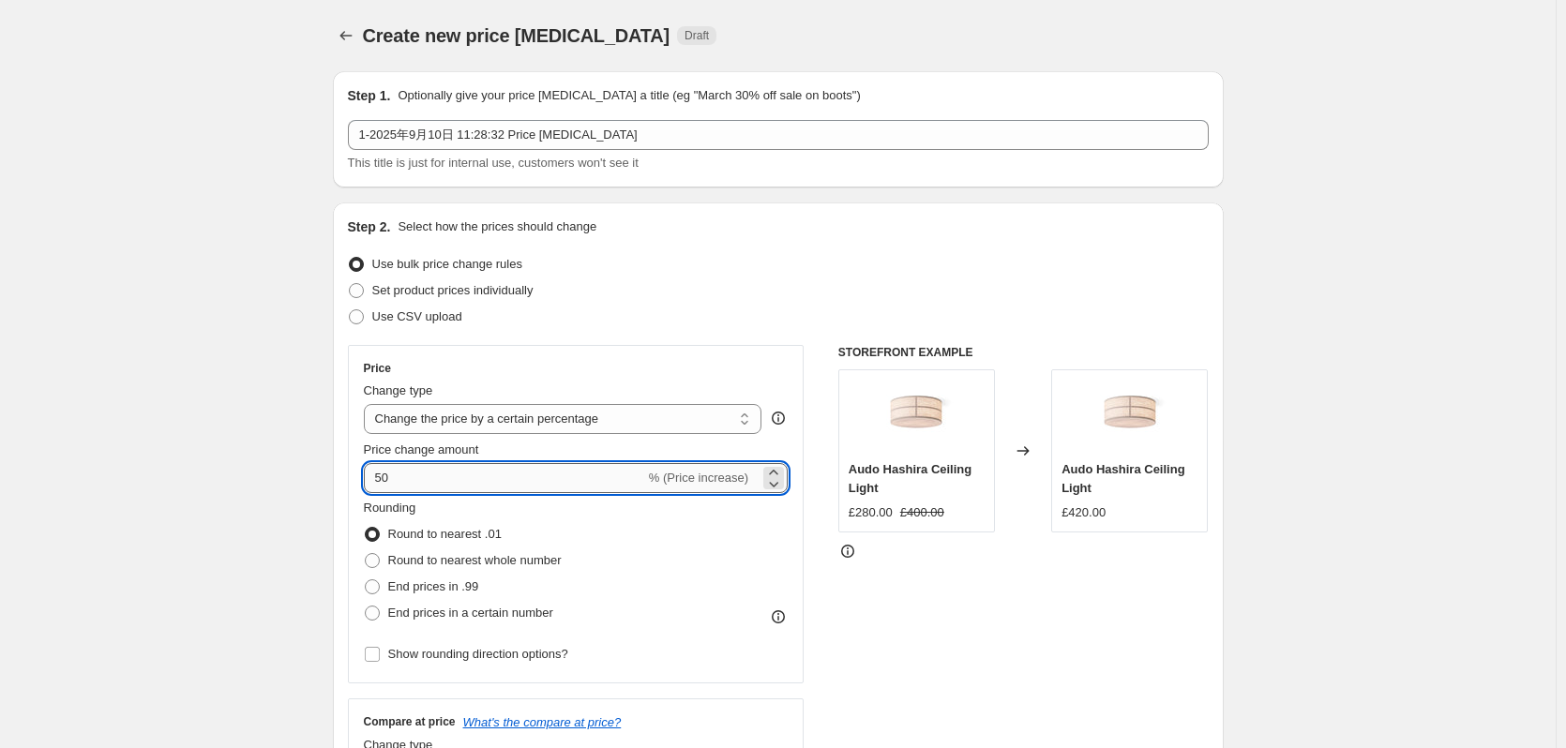
drag, startPoint x: 401, startPoint y: 481, endPoint x: 368, endPoint y: 482, distance: 33.8
click at [368, 482] on input "50" at bounding box center [504, 478] width 281 height 30
type input "48"
click at [477, 492] on input "48" at bounding box center [504, 478] width 281 height 30
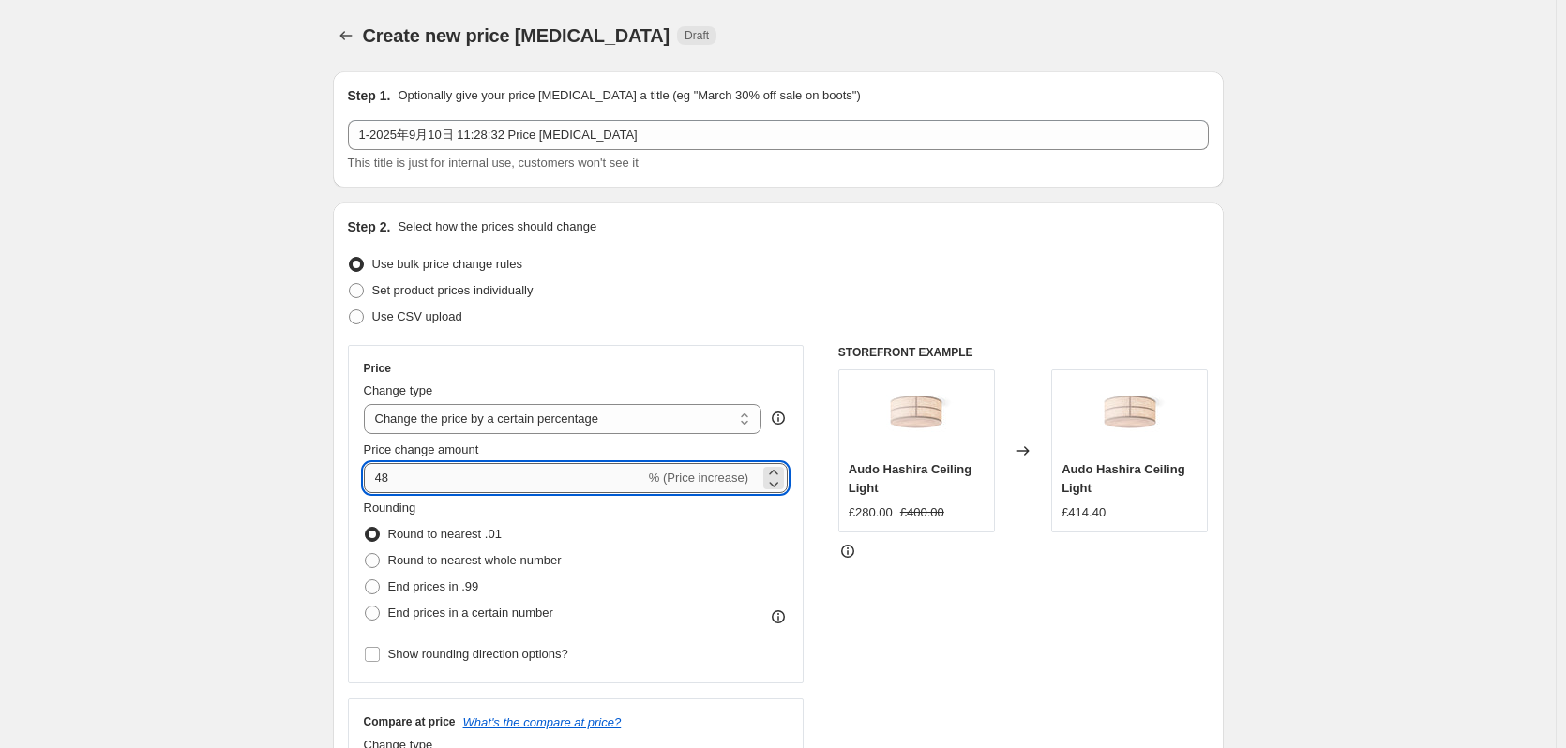
click at [477, 492] on input "48" at bounding box center [504, 478] width 281 height 30
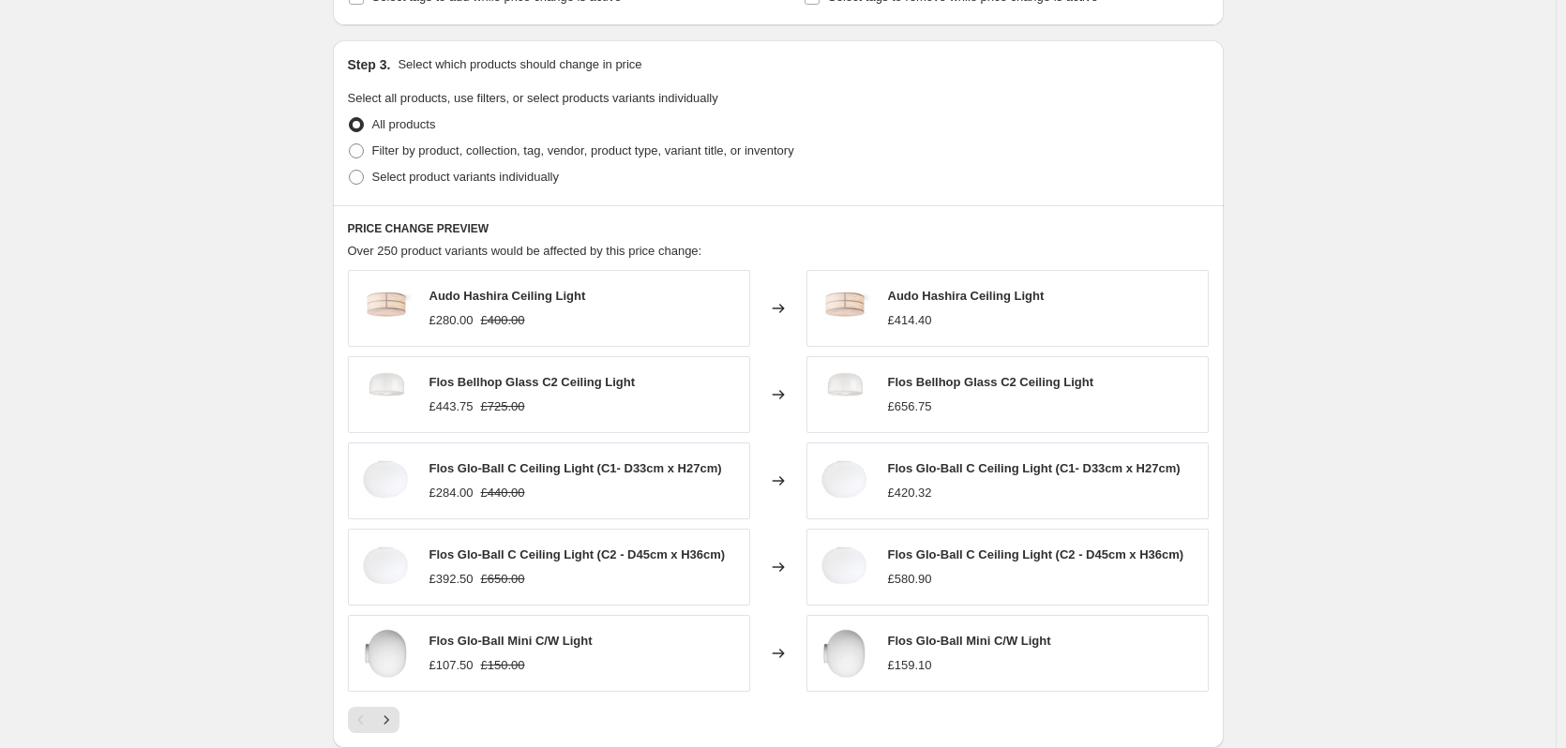
scroll to position [1127, 0]
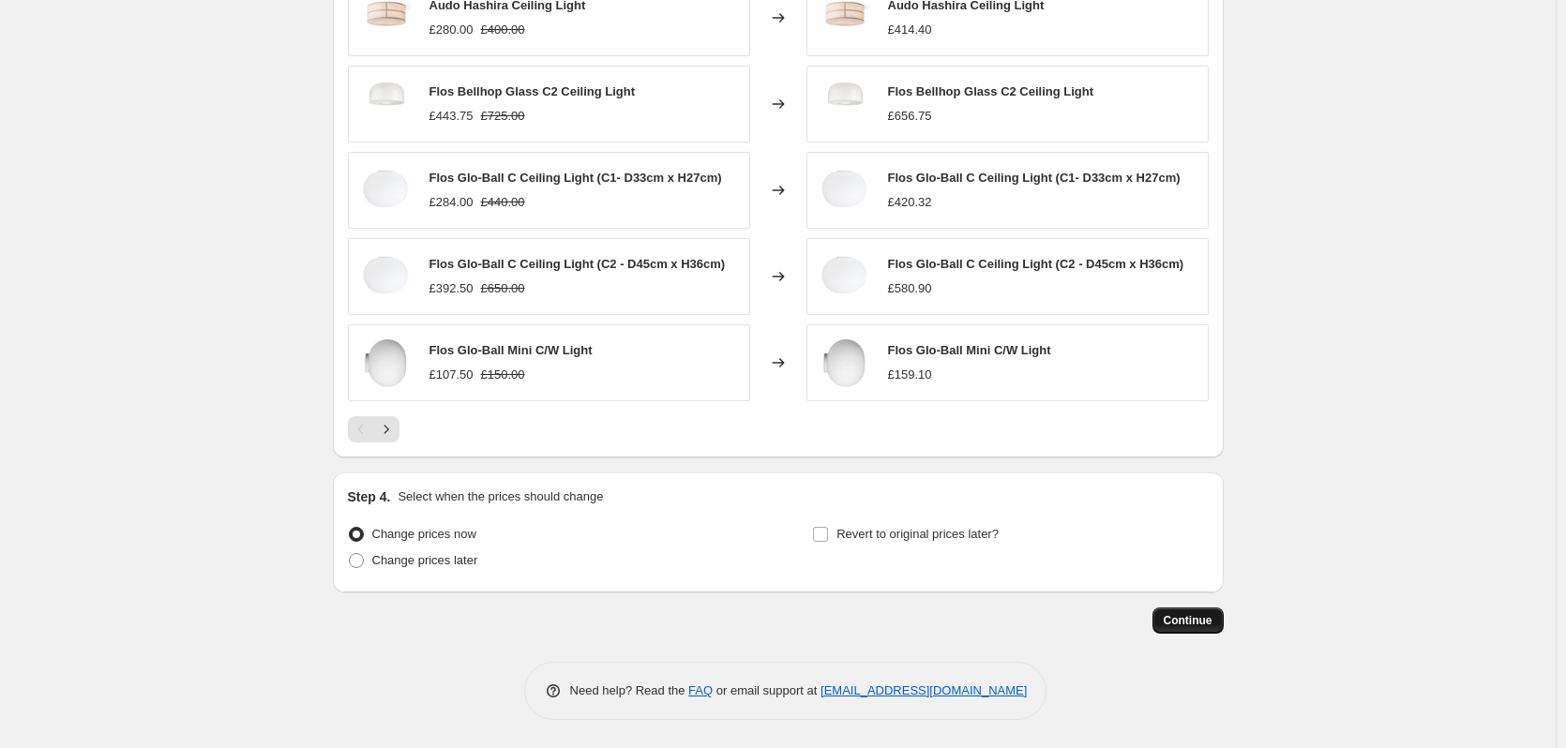
click at [1182, 620] on span "Continue" at bounding box center [1188, 620] width 49 height 15
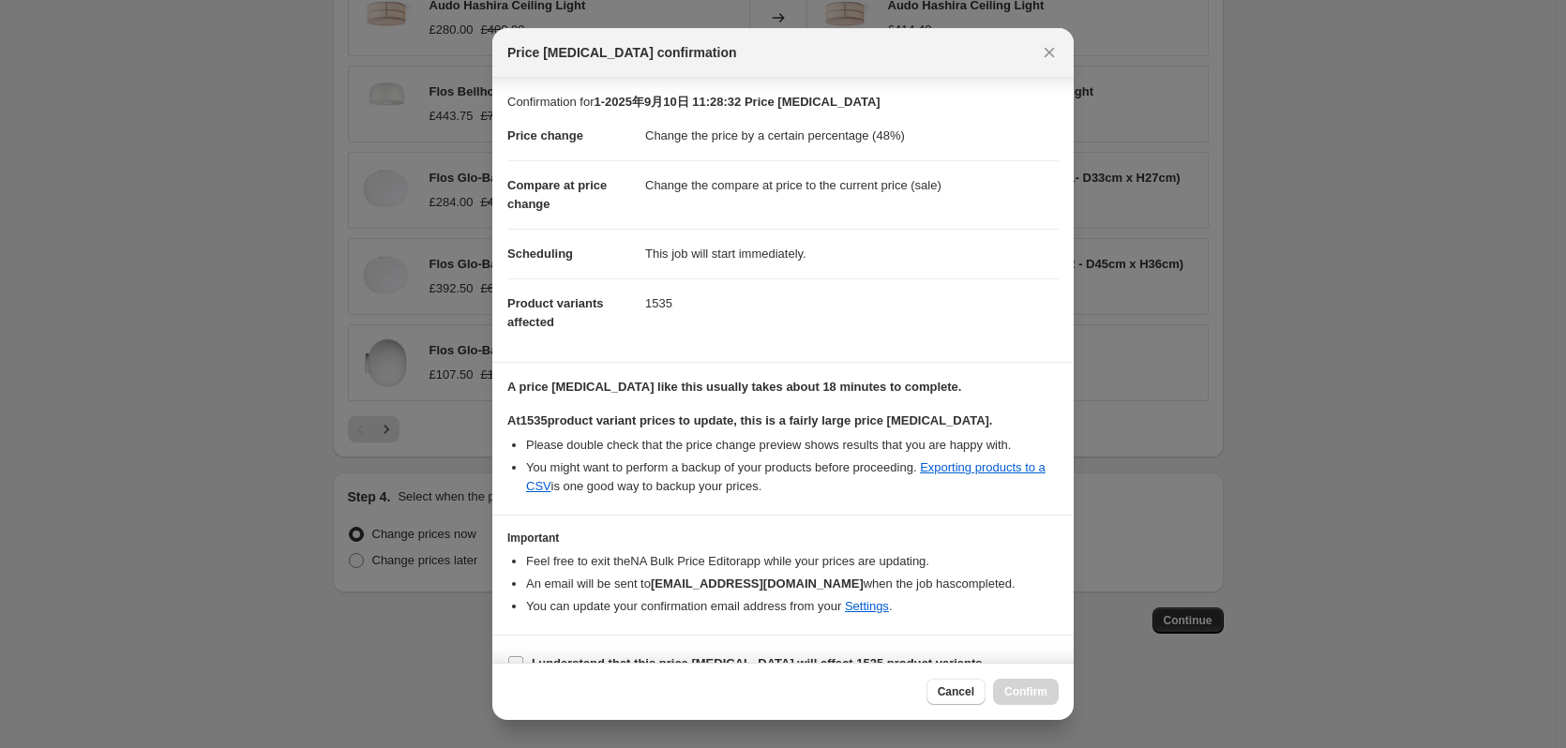
scroll to position [29, 0]
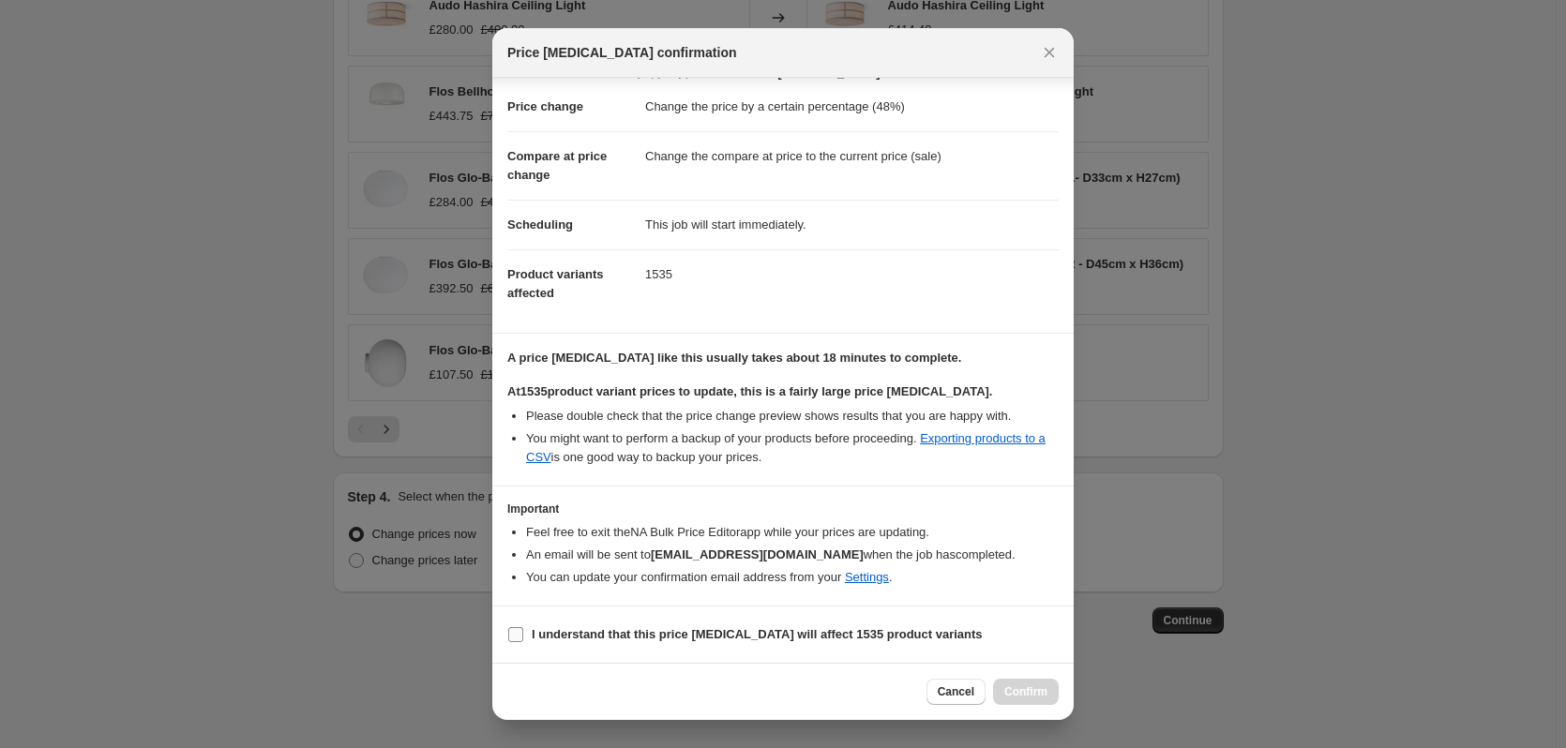
click at [571, 633] on b "I understand that this price change job will affect 1535 product variants" at bounding box center [757, 634] width 451 height 14
click at [523, 633] on input "I understand that this price change job will affect 1535 product variants" at bounding box center [515, 634] width 15 height 15
checkbox input "true"
click at [1027, 695] on span "Confirm" at bounding box center [1025, 692] width 43 height 15
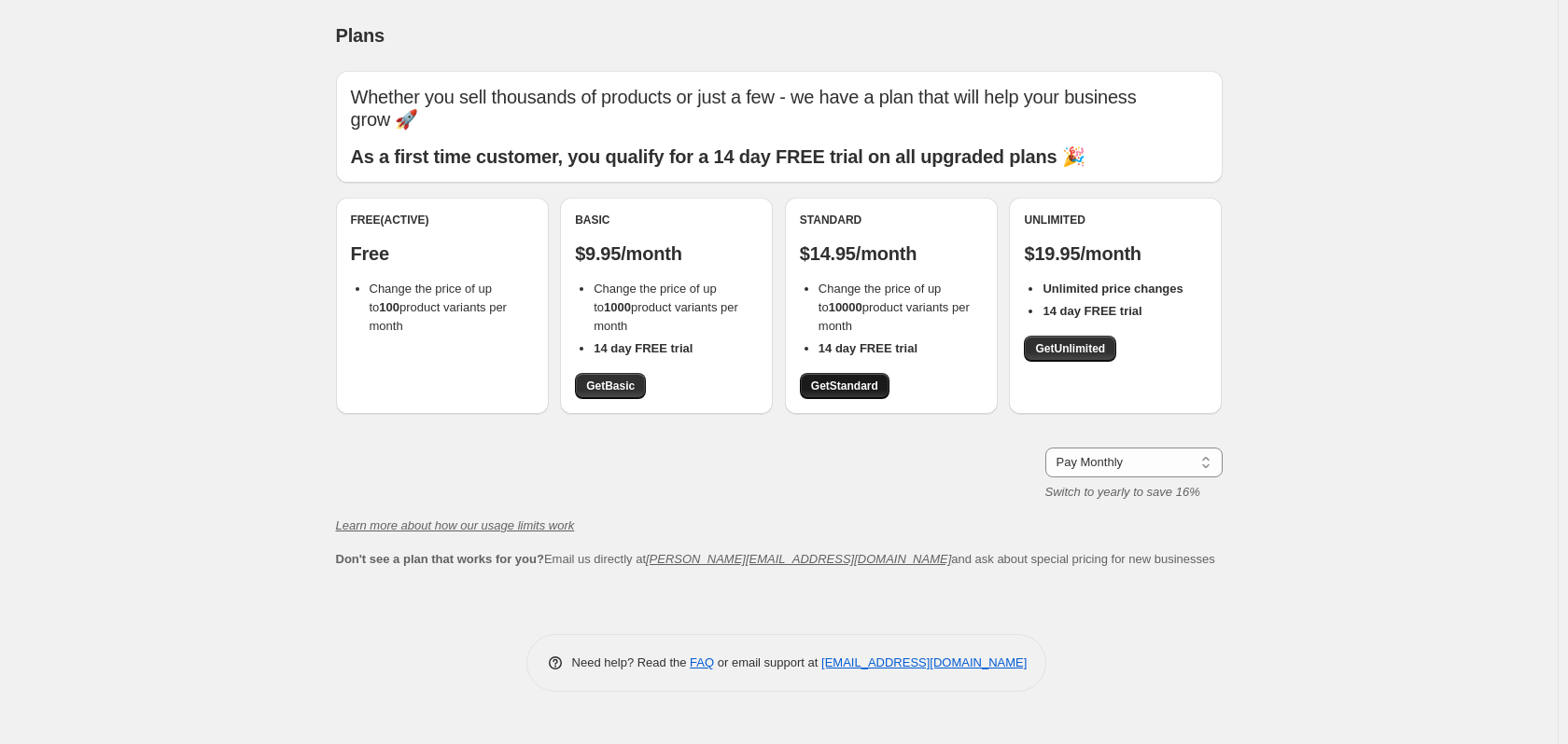
click at [839, 387] on span "Get Standard" at bounding box center [845, 386] width 68 height 15
click at [848, 380] on span "Get Standard" at bounding box center [845, 386] width 68 height 15
